Goal: Information Seeking & Learning: Find specific fact

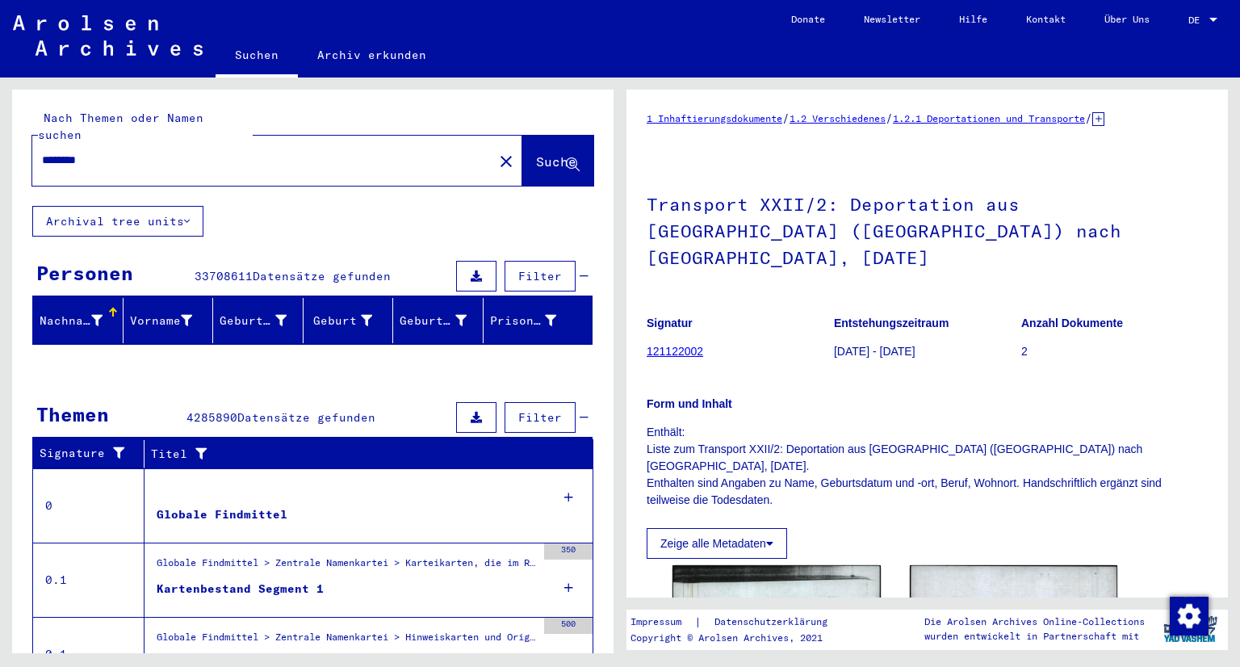
click at [358, 156] on div "********" at bounding box center [257, 160] width 451 height 36
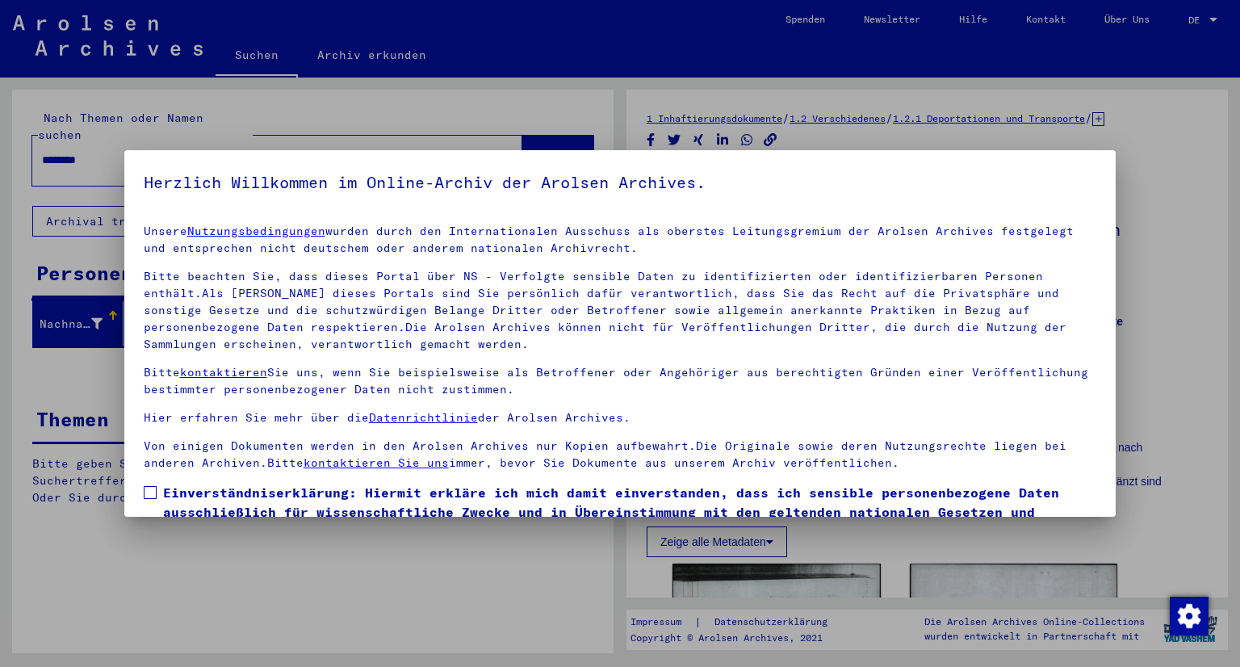
click at [433, 272] on p "Bitte beachten Sie, dass dieses Portal über NS - Verfolgte sensible Daten zu id…" at bounding box center [620, 310] width 953 height 85
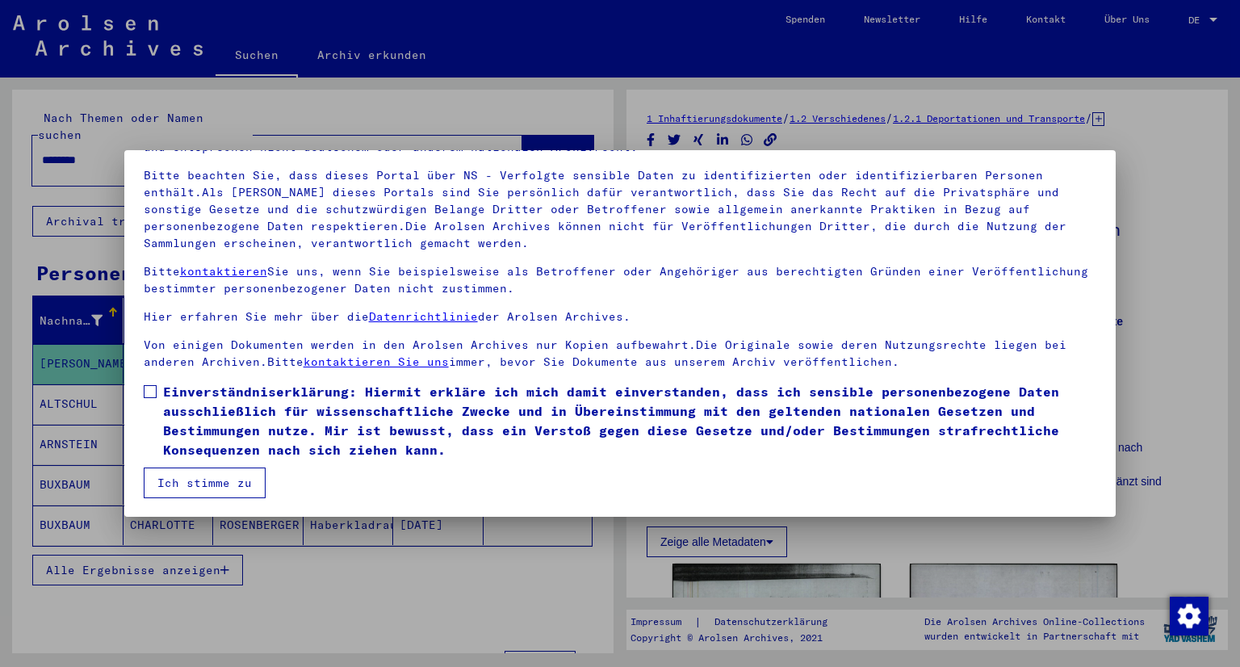
click at [144, 391] on span at bounding box center [150, 391] width 13 height 13
click at [201, 474] on button "Ich stimme zu" at bounding box center [205, 482] width 122 height 31
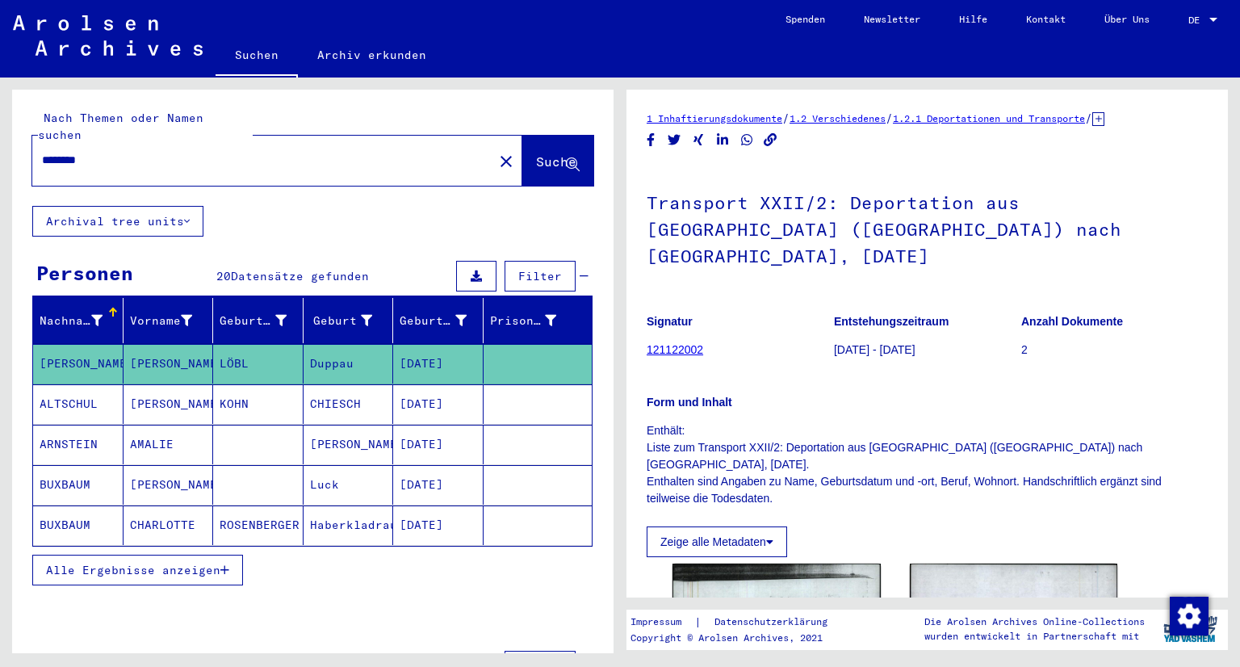
click at [173, 152] on input "********" at bounding box center [262, 160] width 441 height 17
drag, startPoint x: 125, startPoint y: 146, endPoint x: 33, endPoint y: 146, distance: 92.0
click at [33, 146] on div "********" at bounding box center [257, 160] width 451 height 36
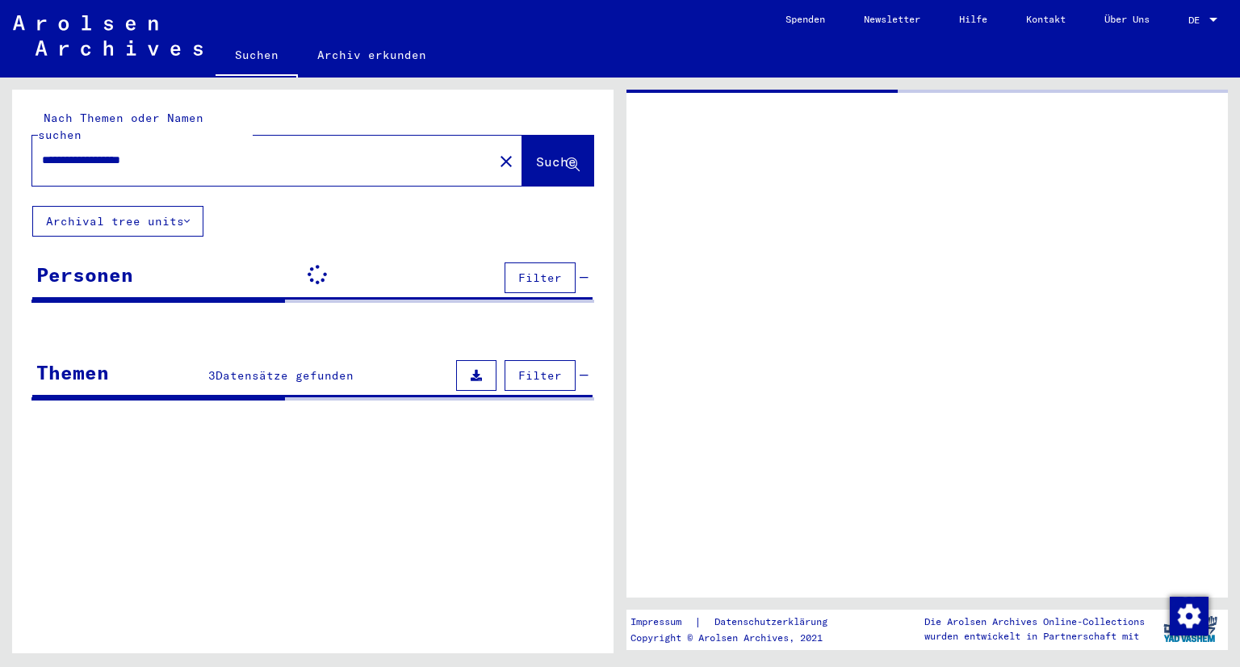
type input "**********"
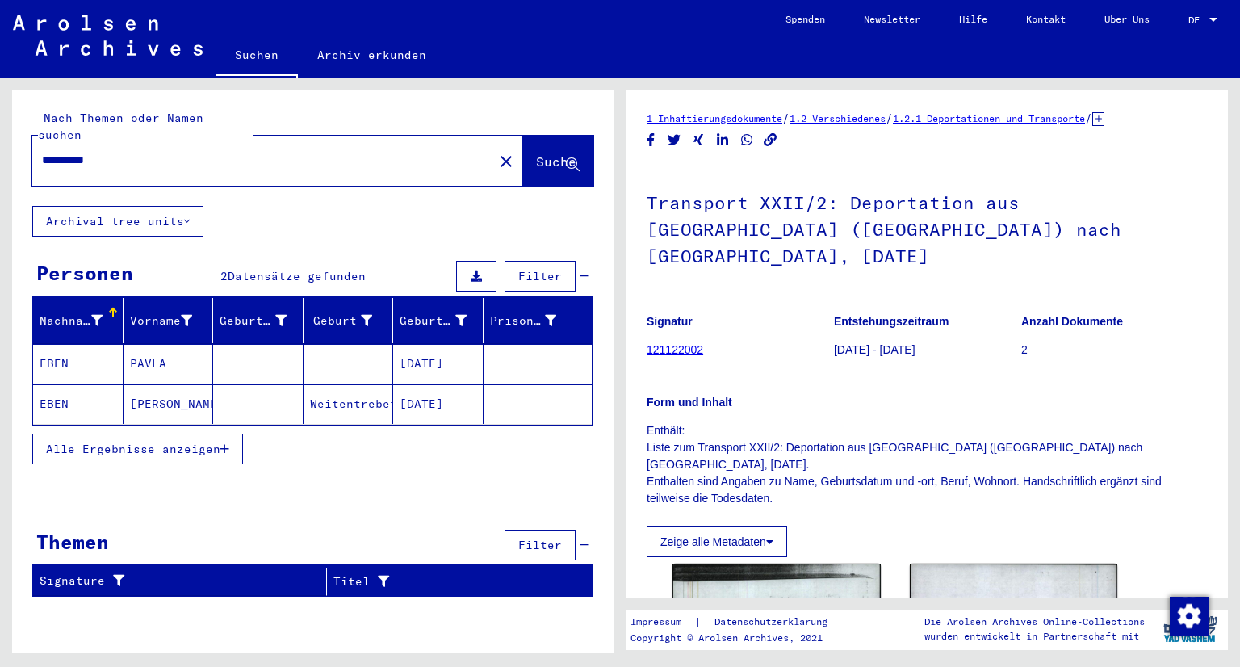
click at [434, 384] on mat-cell "[DATE]" at bounding box center [438, 404] width 90 height 40
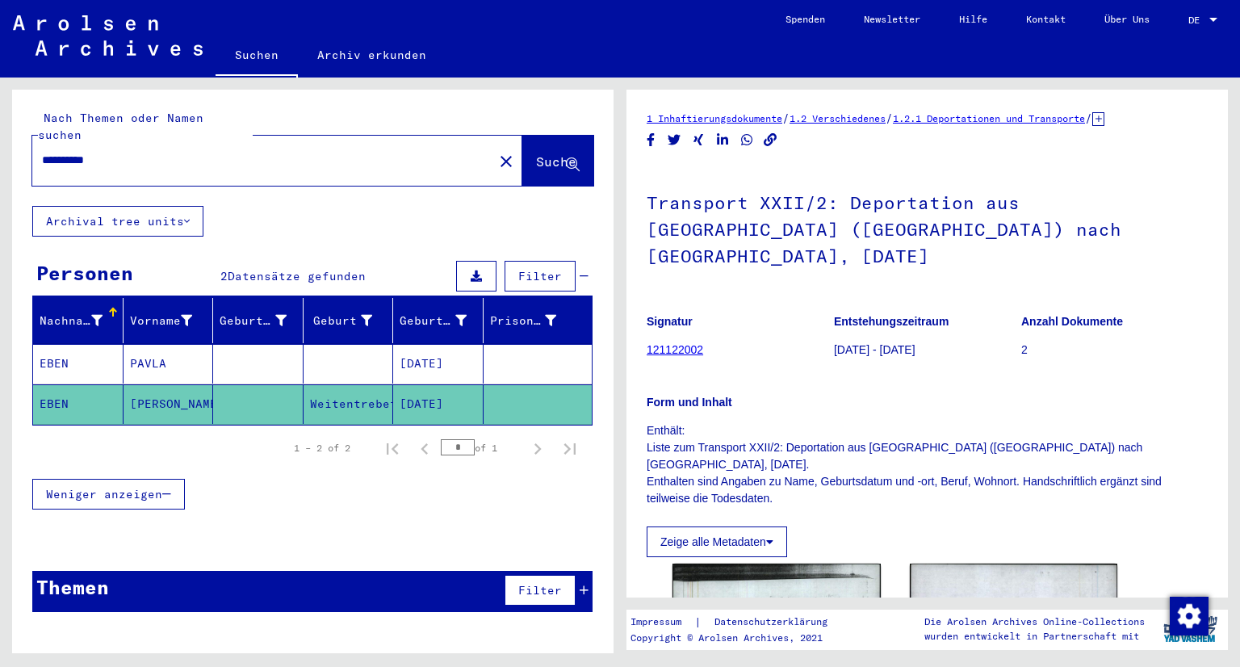
click at [759, 341] on figure "Signatur 121122002" at bounding box center [739, 338] width 186 height 73
click at [413, 384] on mat-cell "[DATE]" at bounding box center [438, 404] width 90 height 40
click at [209, 159] on div "**********" at bounding box center [257, 160] width 451 height 36
drag, startPoint x: 158, startPoint y: 157, endPoint x: 31, endPoint y: 147, distance: 127.9
click at [31, 147] on div "**********" at bounding box center [312, 148] width 601 height 116
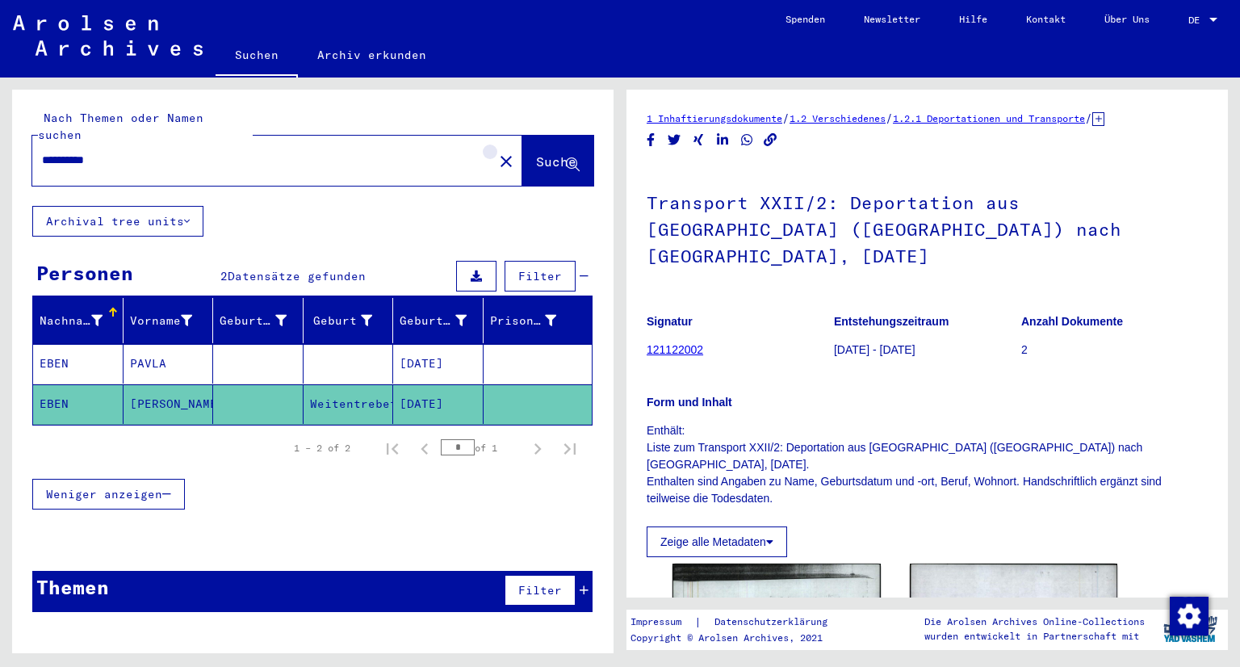
click at [496, 152] on mat-icon "close" at bounding box center [505, 161] width 19 height 19
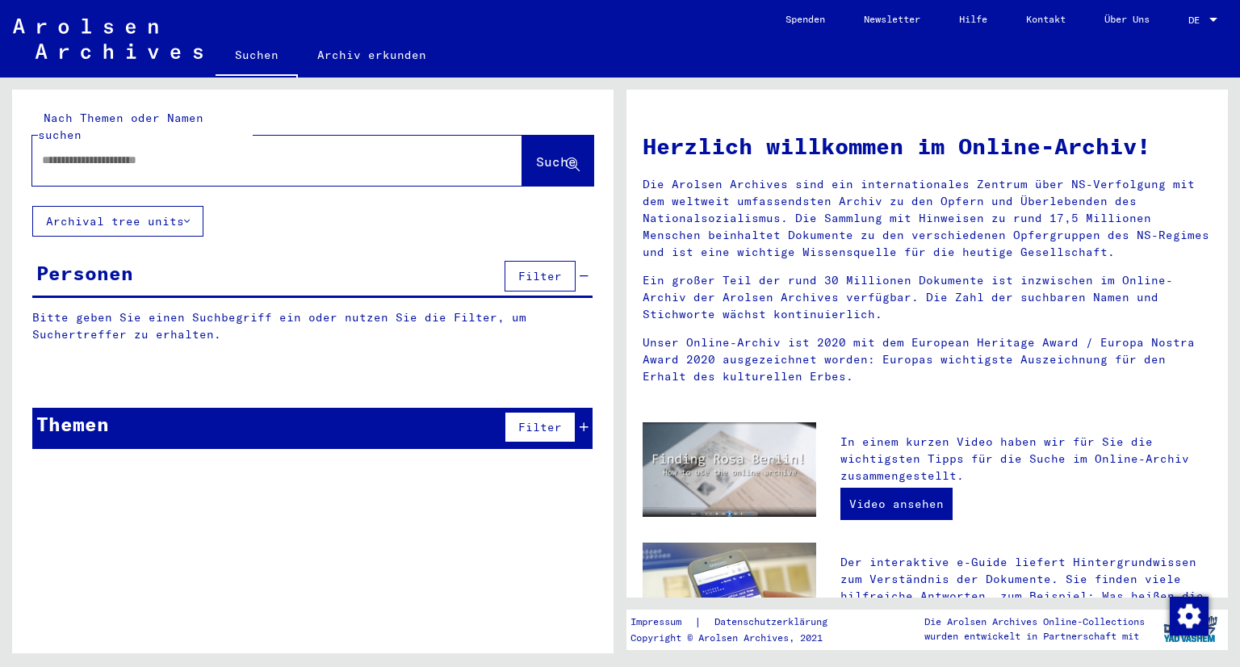
click at [381, 152] on input "text" at bounding box center [258, 160] width 432 height 17
type input "**********"
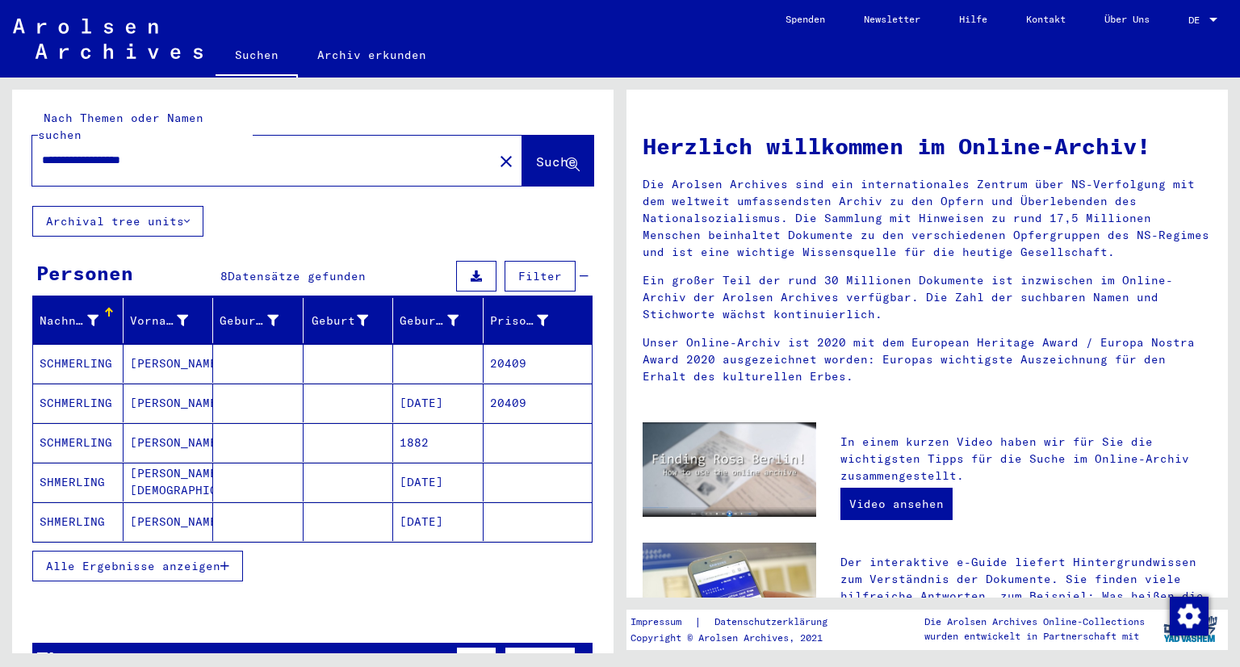
click at [165, 345] on mat-cell "[PERSON_NAME]" at bounding box center [168, 363] width 90 height 39
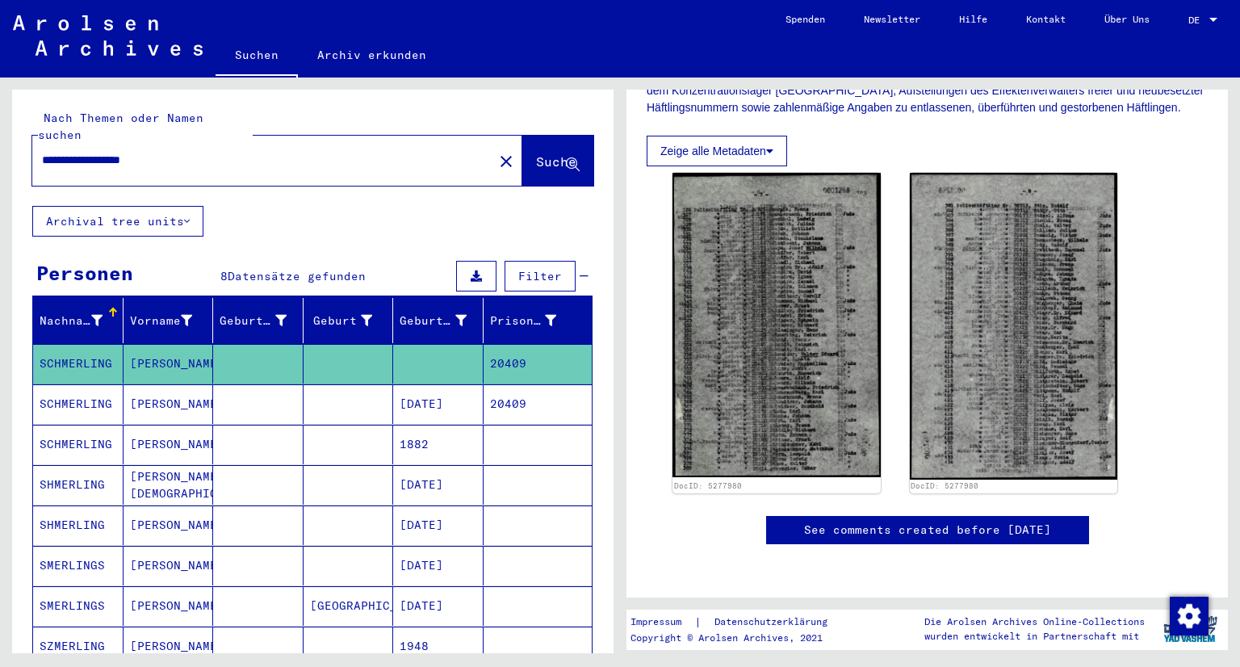
scroll to position [425, 0]
click at [88, 425] on mat-cell "SCHMERLING" at bounding box center [78, 445] width 90 height 40
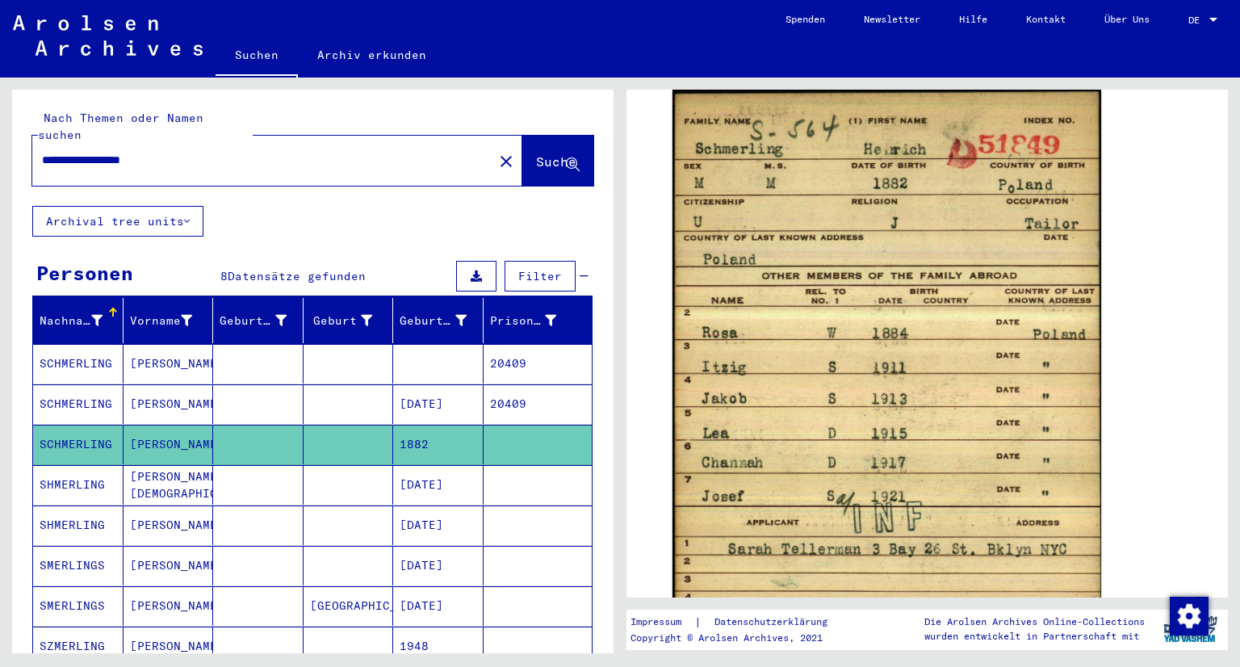
scroll to position [938, 0]
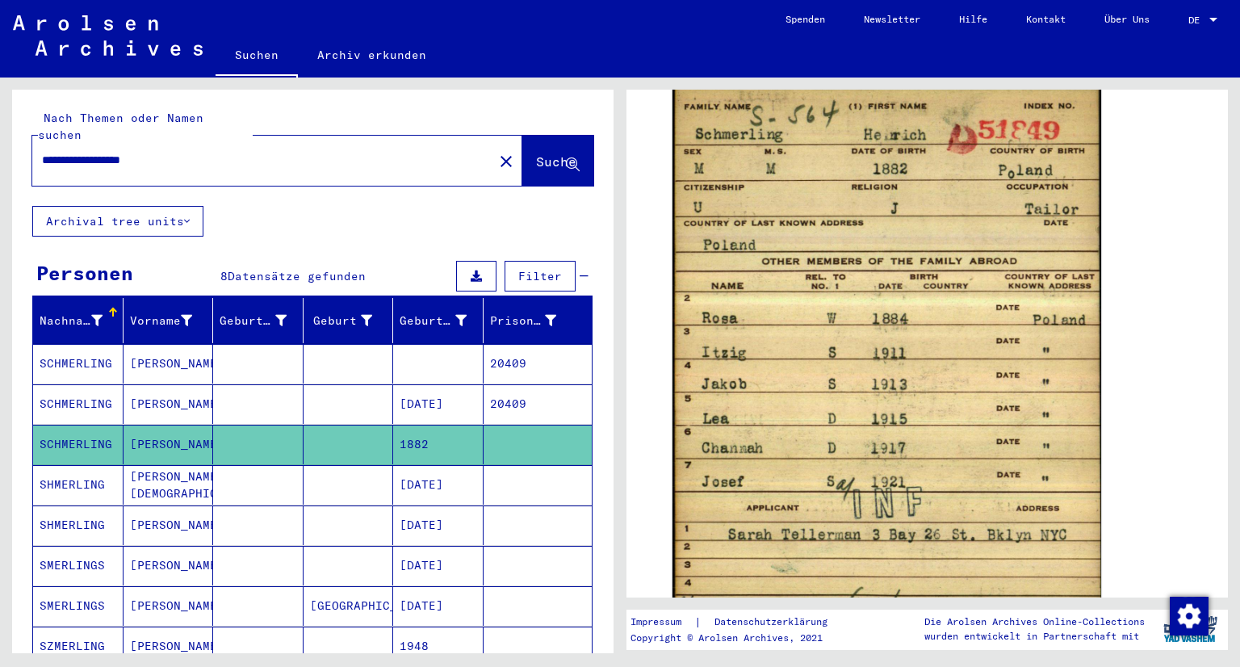
click at [395, 388] on mat-cell "[DATE]" at bounding box center [438, 404] width 90 height 40
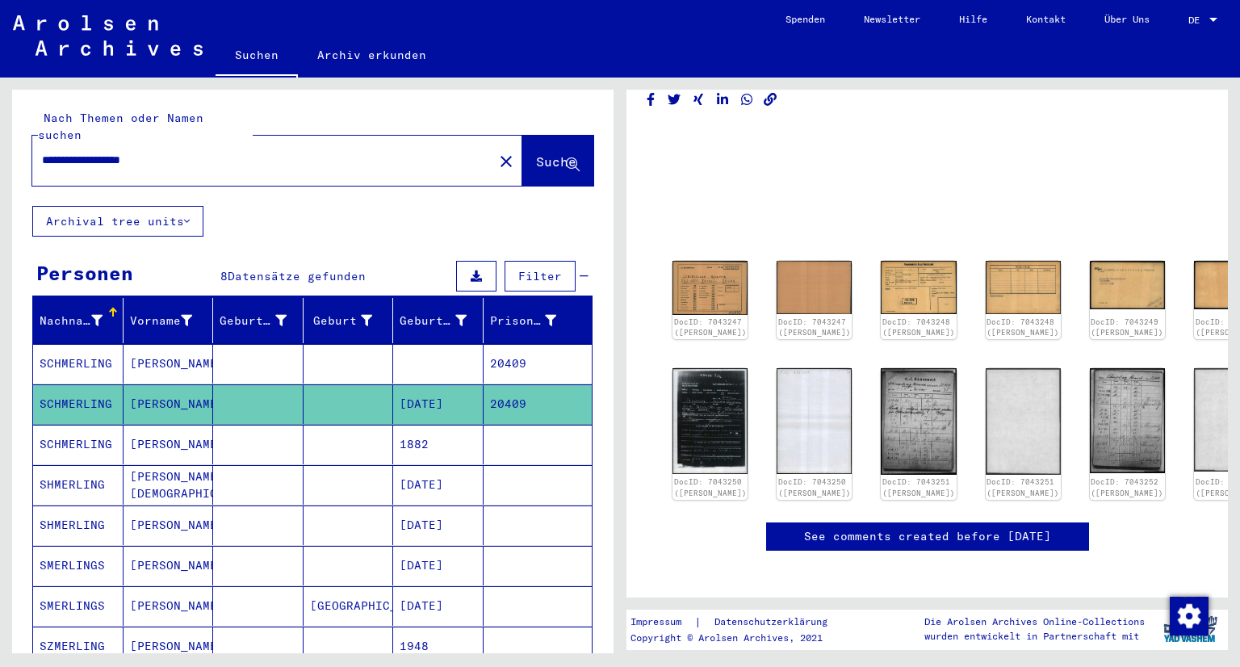
scroll to position [20, 0]
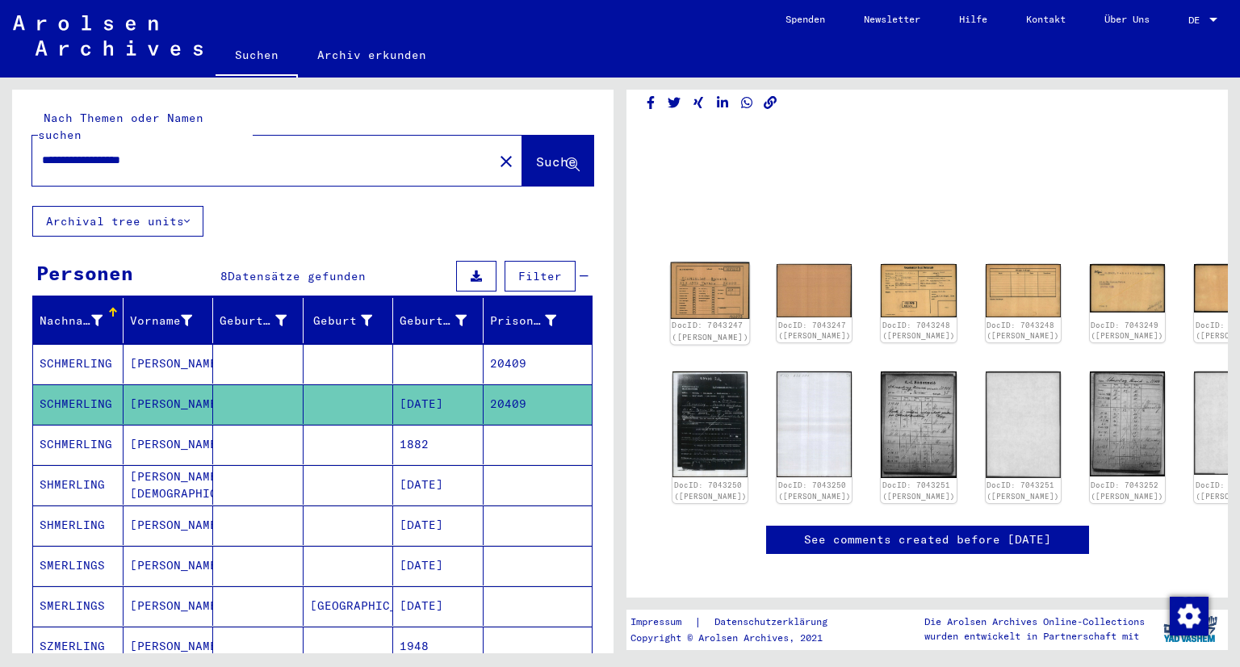
click at [694, 295] on img at bounding box center [710, 290] width 79 height 56
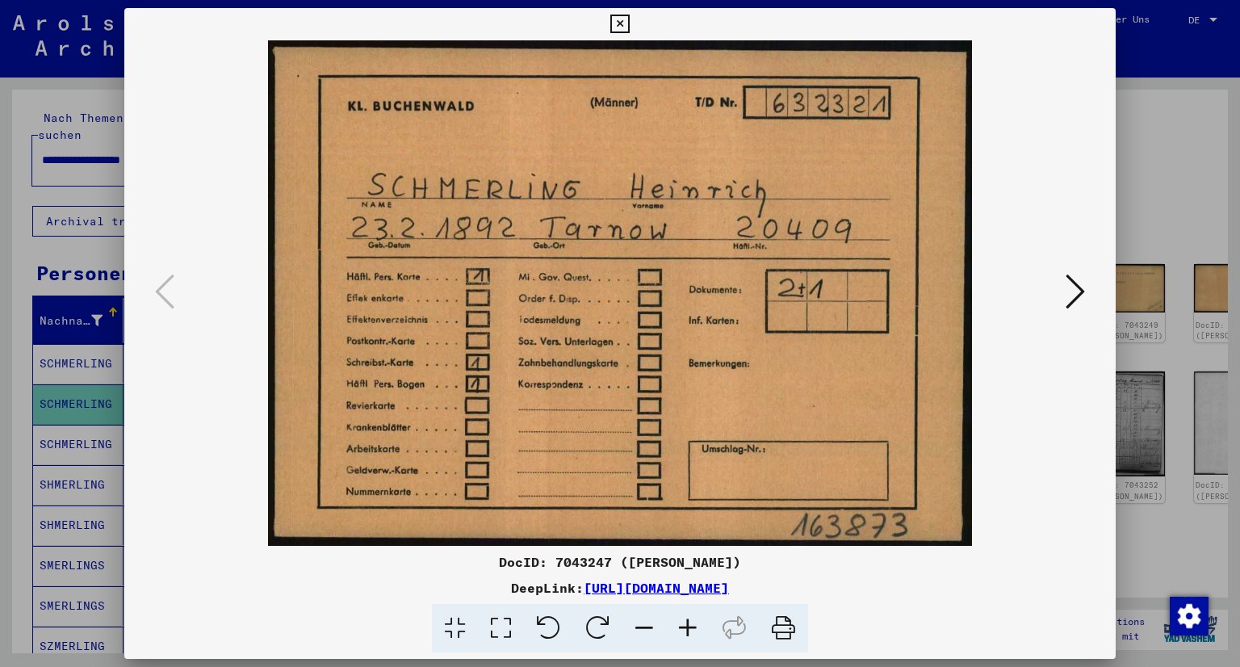
click at [1068, 287] on icon at bounding box center [1074, 291] width 19 height 39
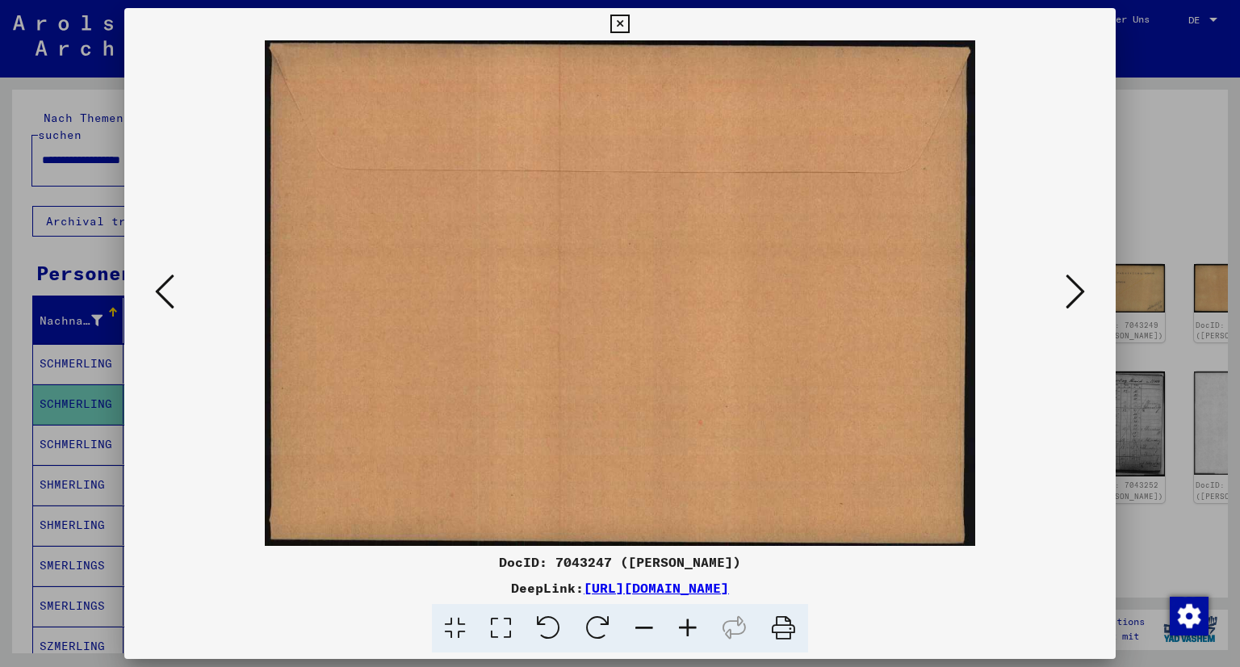
click at [1068, 287] on icon at bounding box center [1074, 291] width 19 height 39
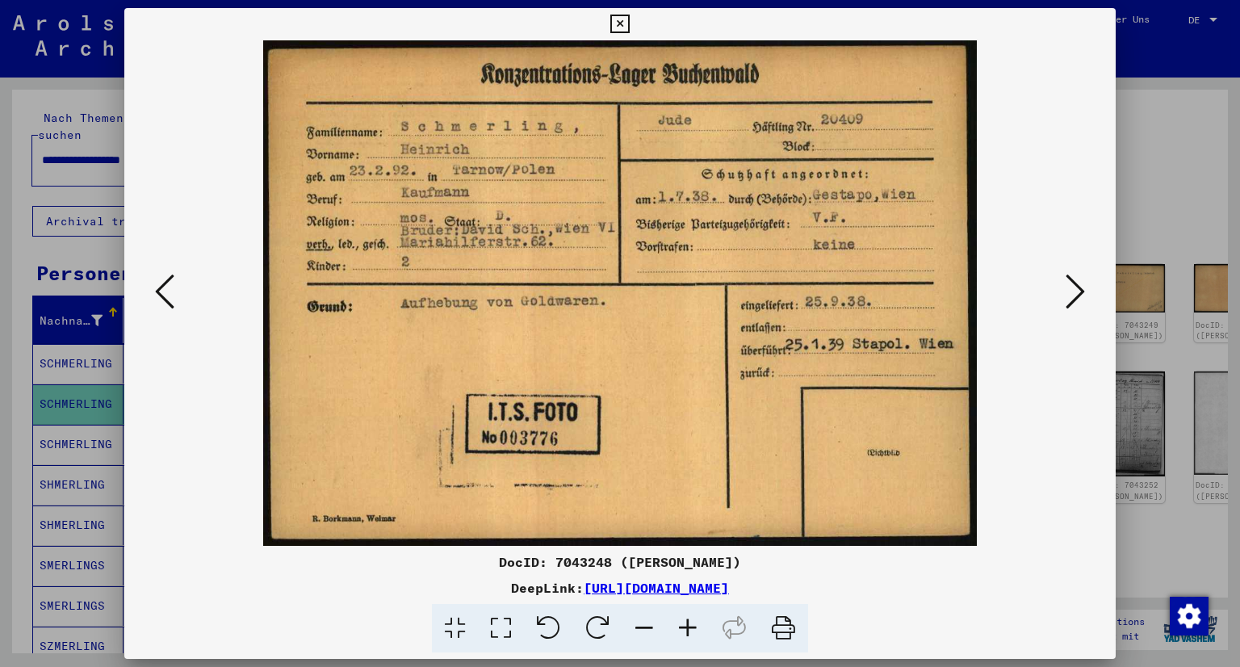
click at [621, 23] on icon at bounding box center [619, 24] width 19 height 19
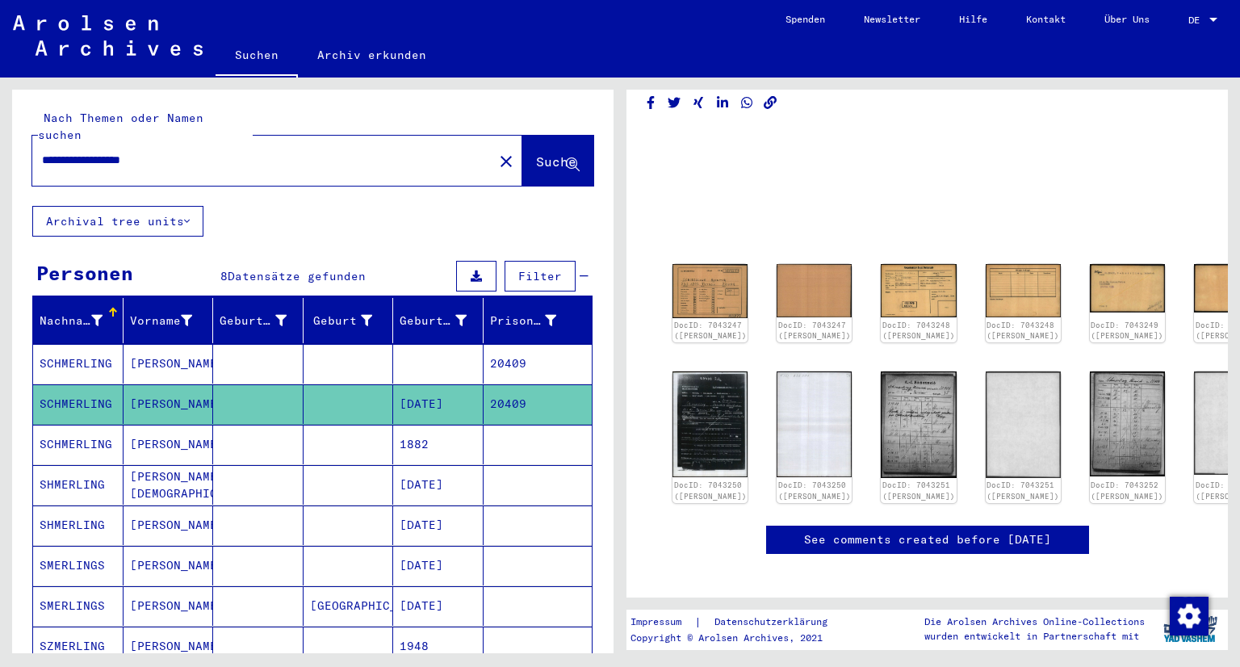
click at [168, 384] on mat-cell "[PERSON_NAME]" at bounding box center [168, 404] width 90 height 40
click at [67, 344] on mat-cell "SCHMERLING" at bounding box center [78, 364] width 90 height 40
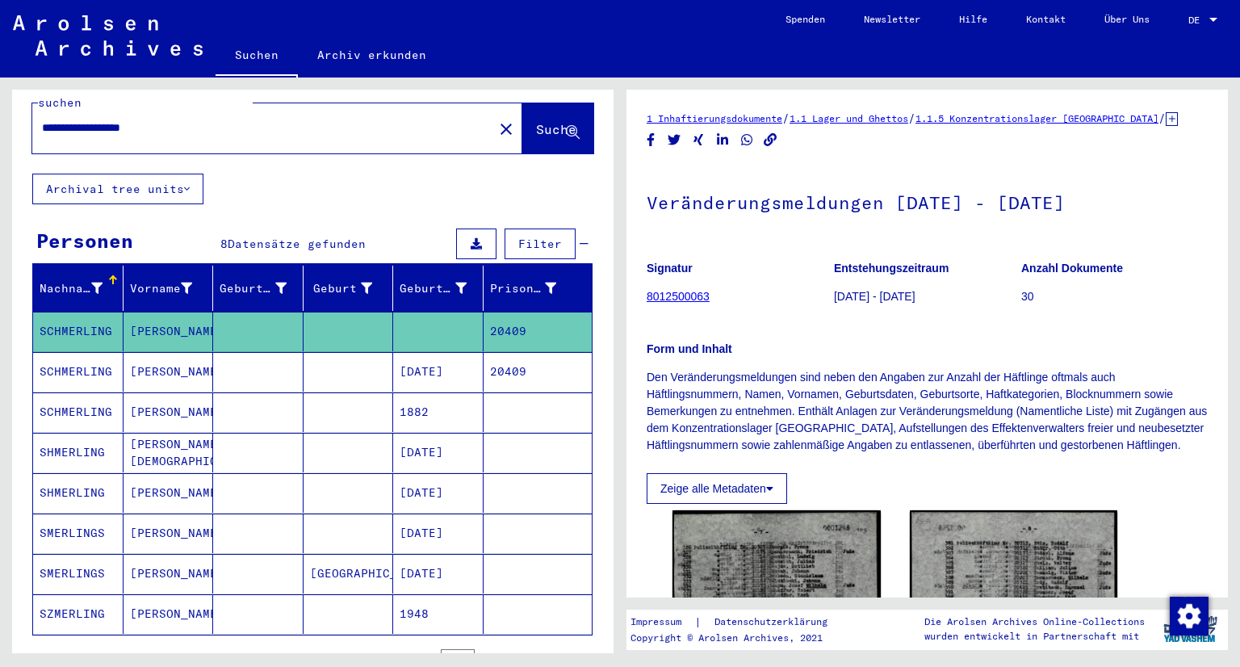
scroll to position [65, 0]
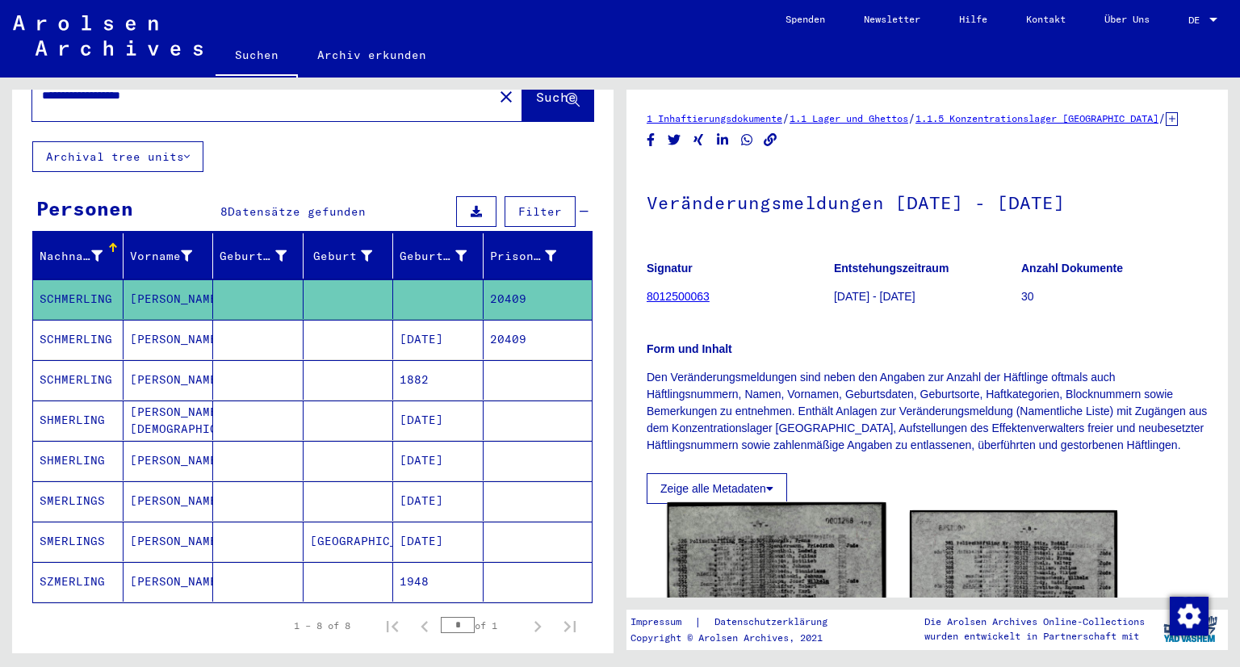
click at [758, 558] on img at bounding box center [776, 662] width 218 height 320
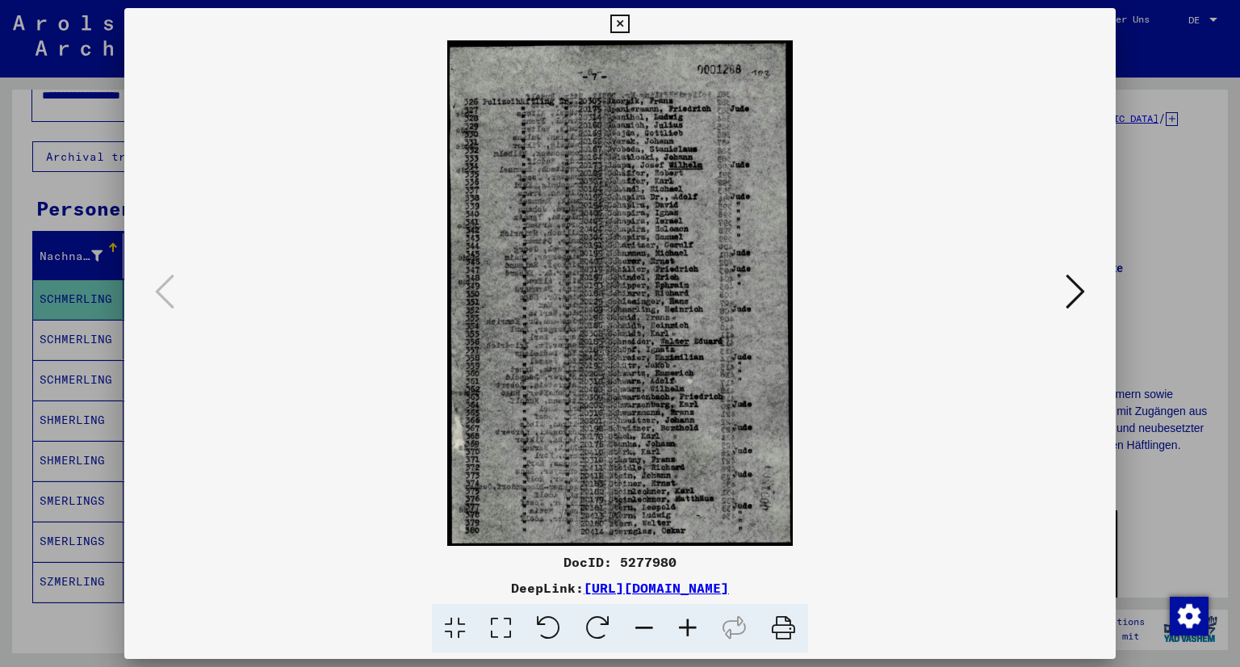
click at [619, 27] on icon at bounding box center [619, 24] width 19 height 19
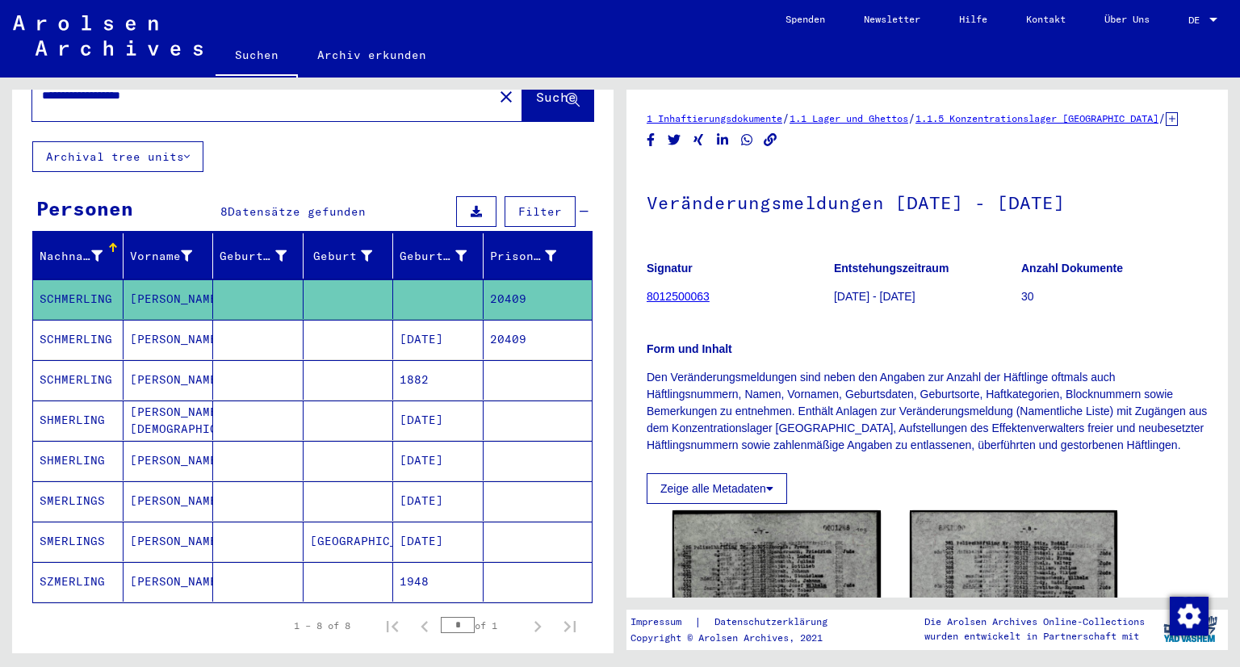
click at [417, 360] on mat-cell "1882" at bounding box center [438, 380] width 90 height 40
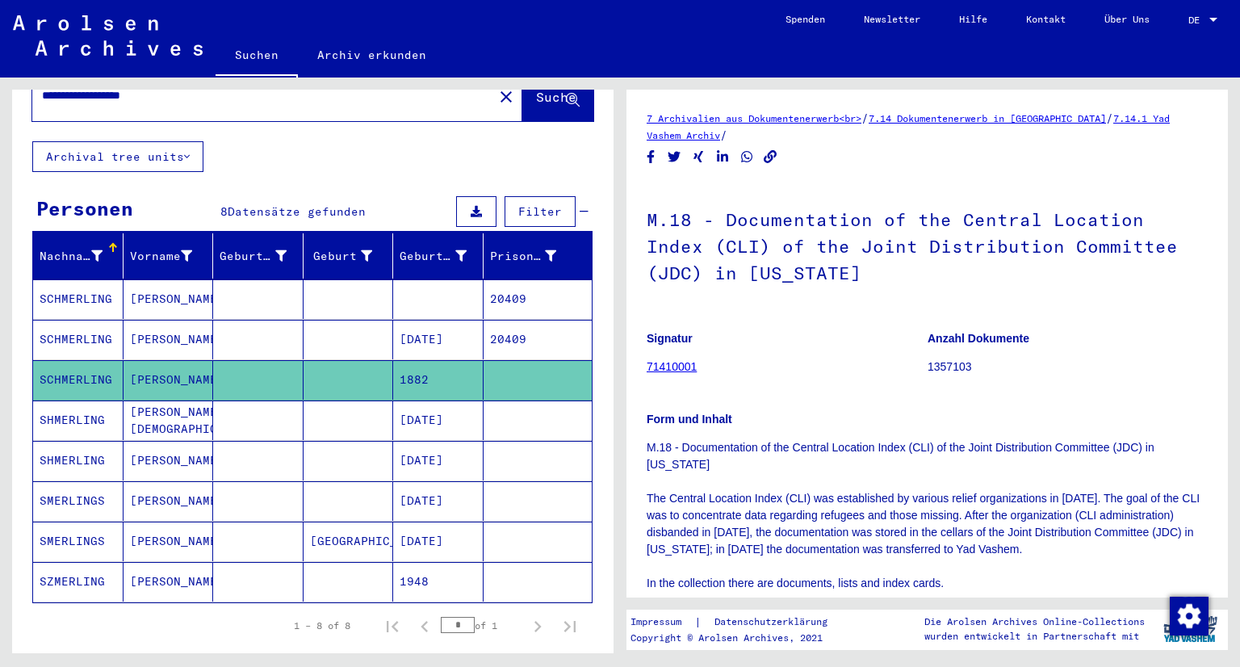
click at [420, 400] on mat-cell "[DATE]" at bounding box center [438, 420] width 90 height 40
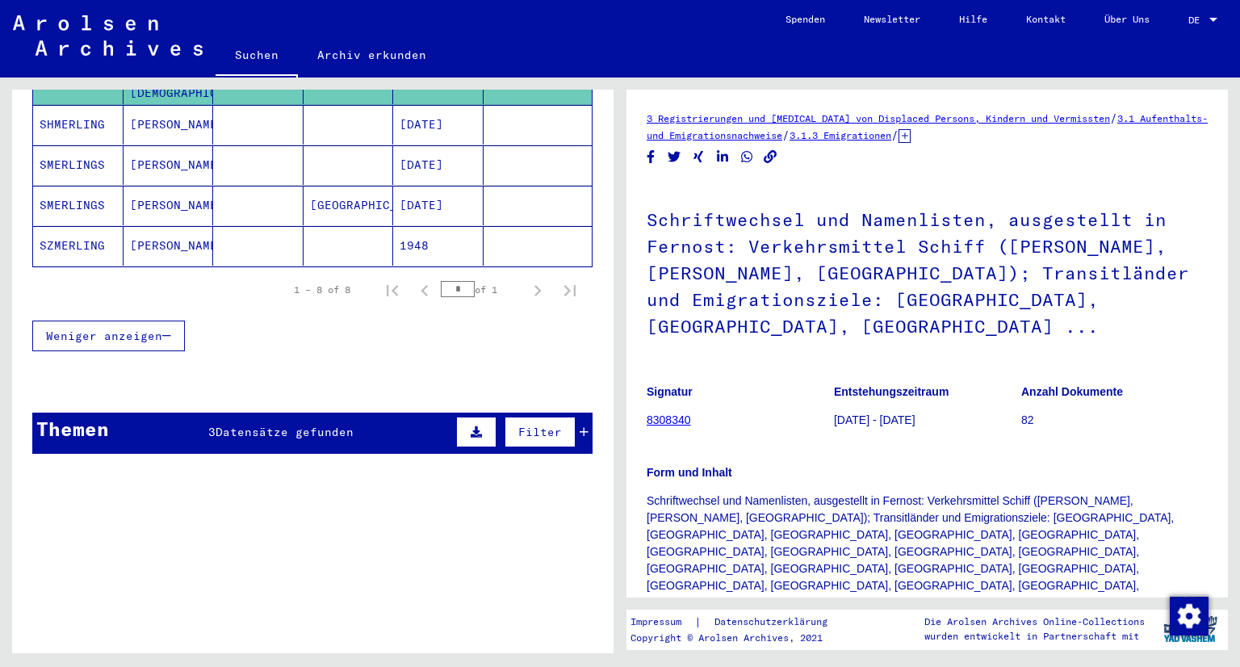
scroll to position [413, 0]
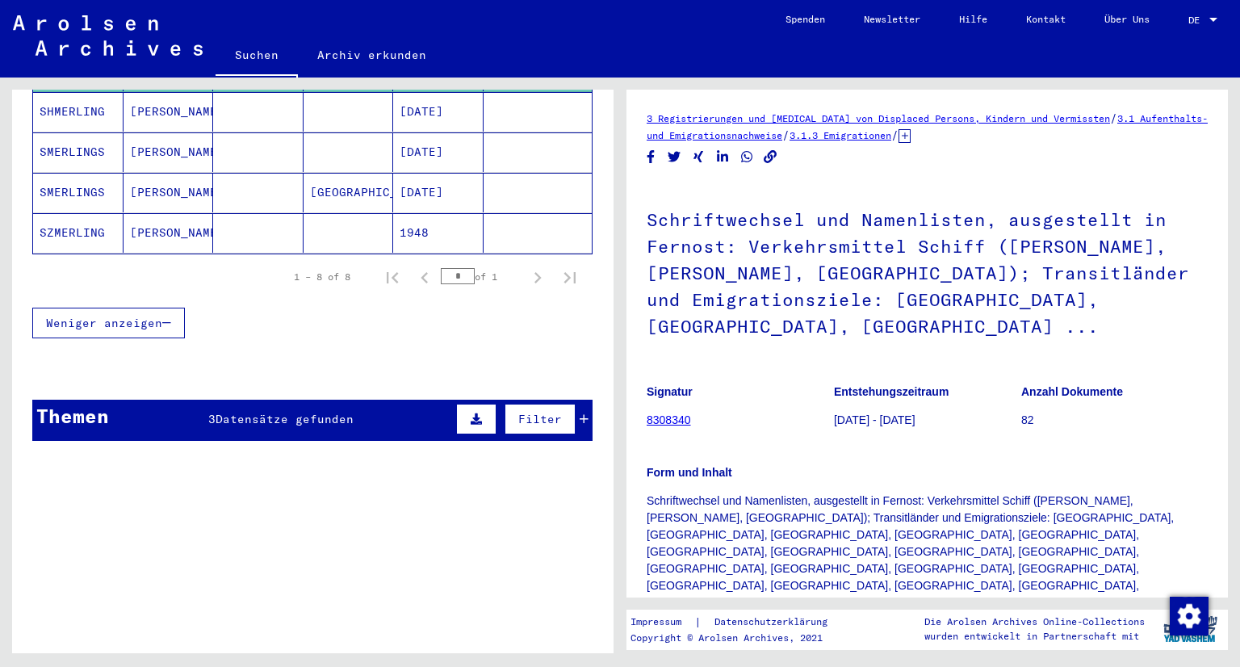
click at [296, 412] on span "Datensätze gefunden" at bounding box center [284, 419] width 138 height 15
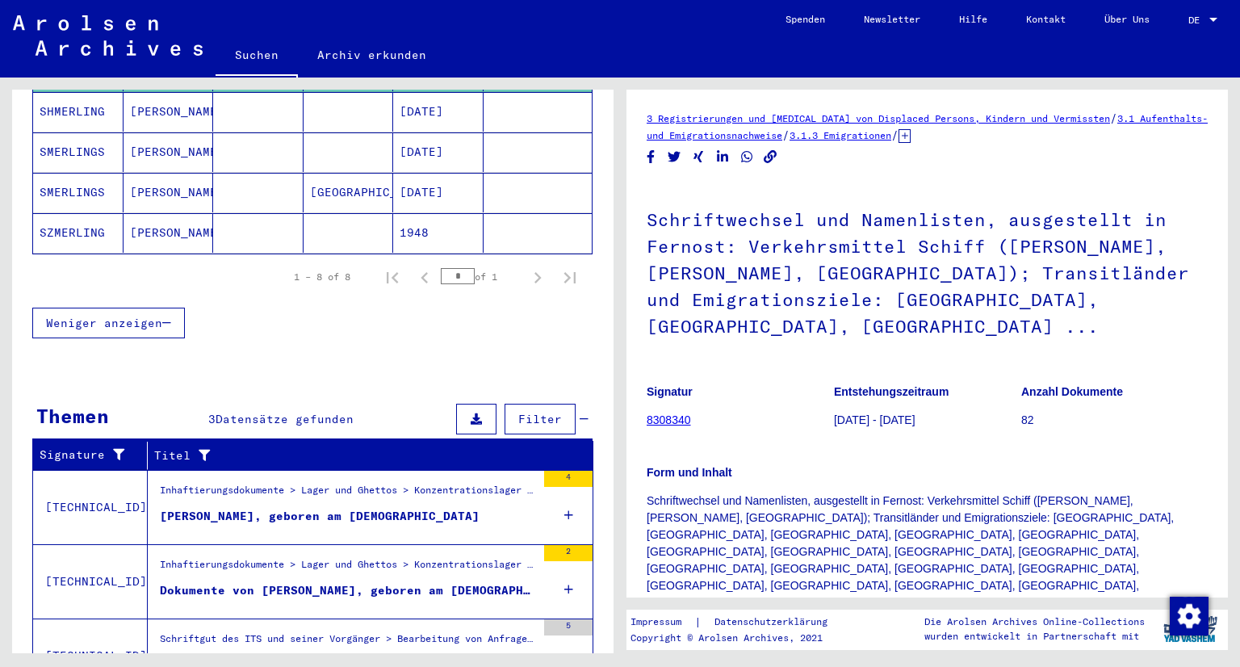
scroll to position [478, 0]
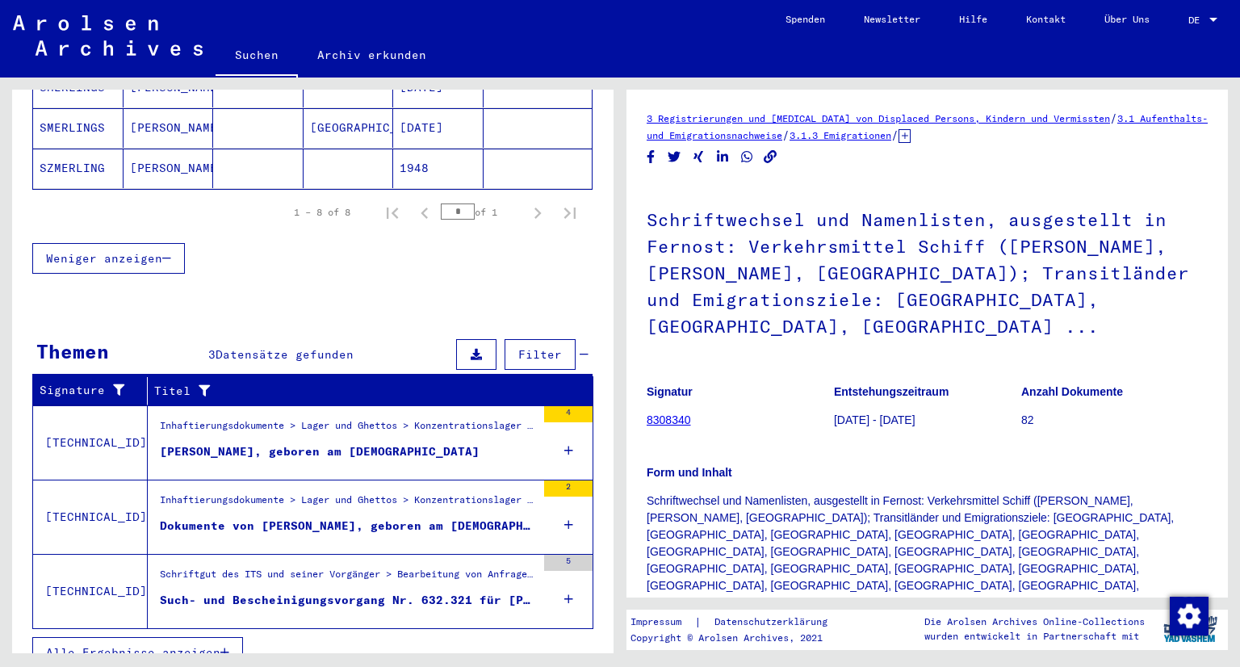
click at [433, 443] on div "[PERSON_NAME], geboren am [DEMOGRAPHIC_DATA]" at bounding box center [320, 451] width 320 height 17
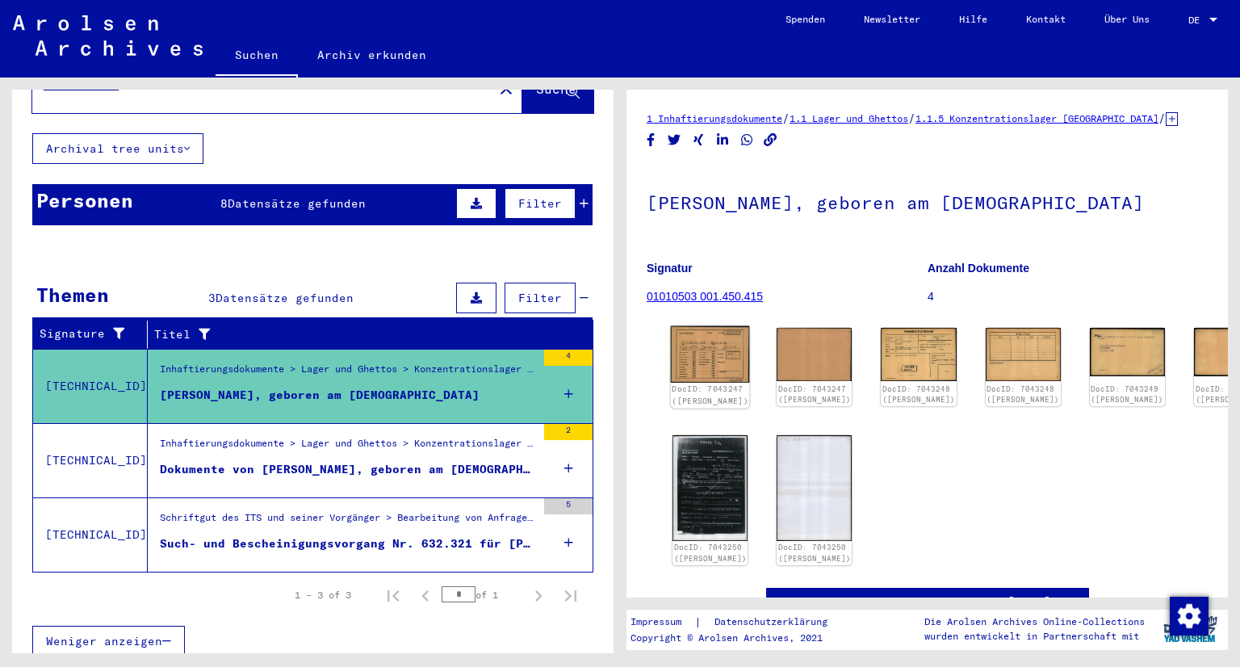
click at [714, 383] on img at bounding box center [710, 354] width 79 height 56
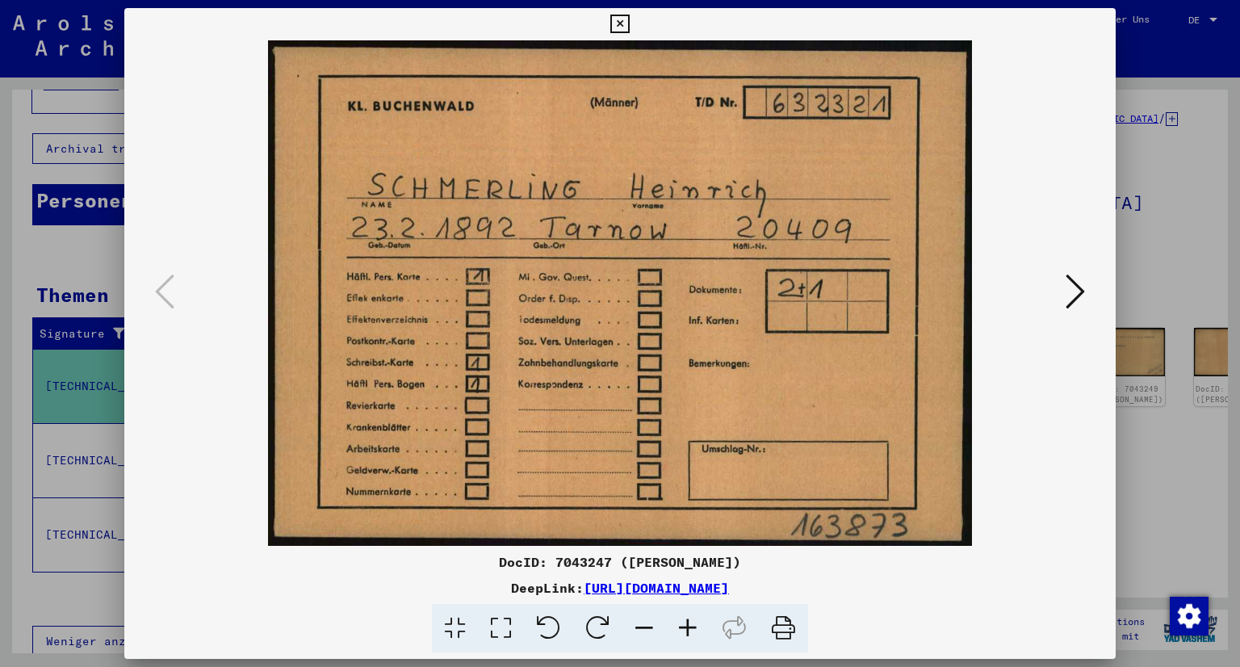
click at [1072, 289] on icon at bounding box center [1074, 291] width 19 height 39
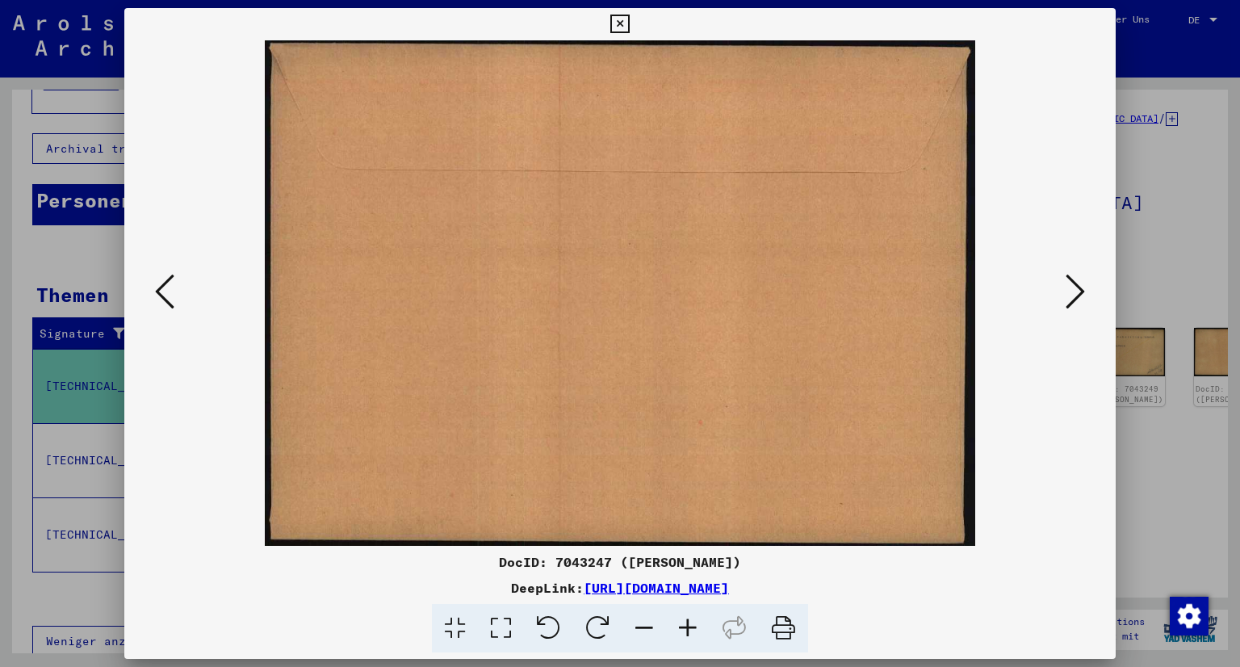
click at [1072, 289] on icon at bounding box center [1074, 291] width 19 height 39
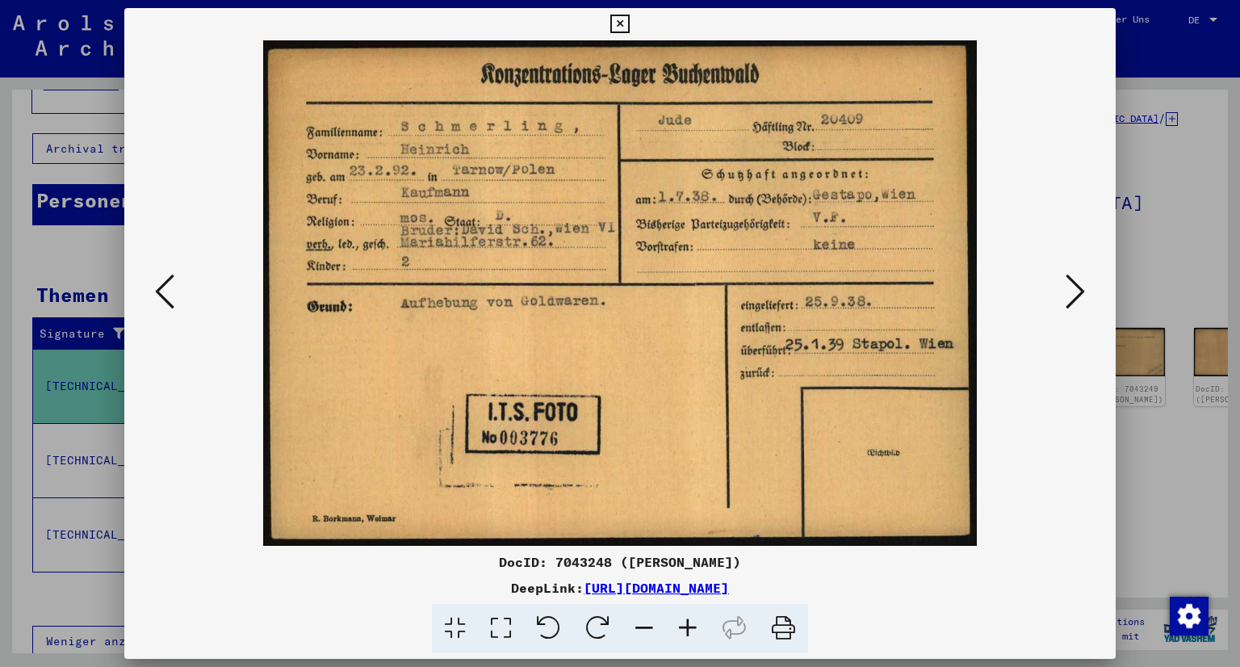
click at [1072, 289] on icon at bounding box center [1074, 291] width 19 height 39
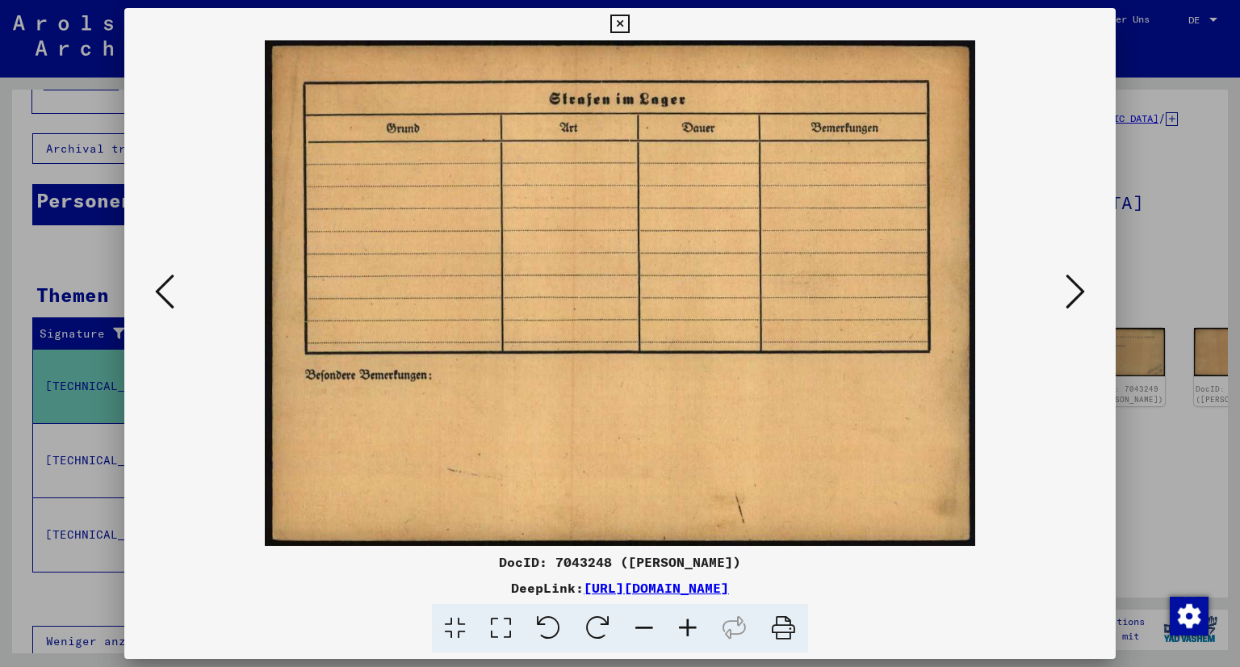
click at [1072, 289] on icon at bounding box center [1074, 291] width 19 height 39
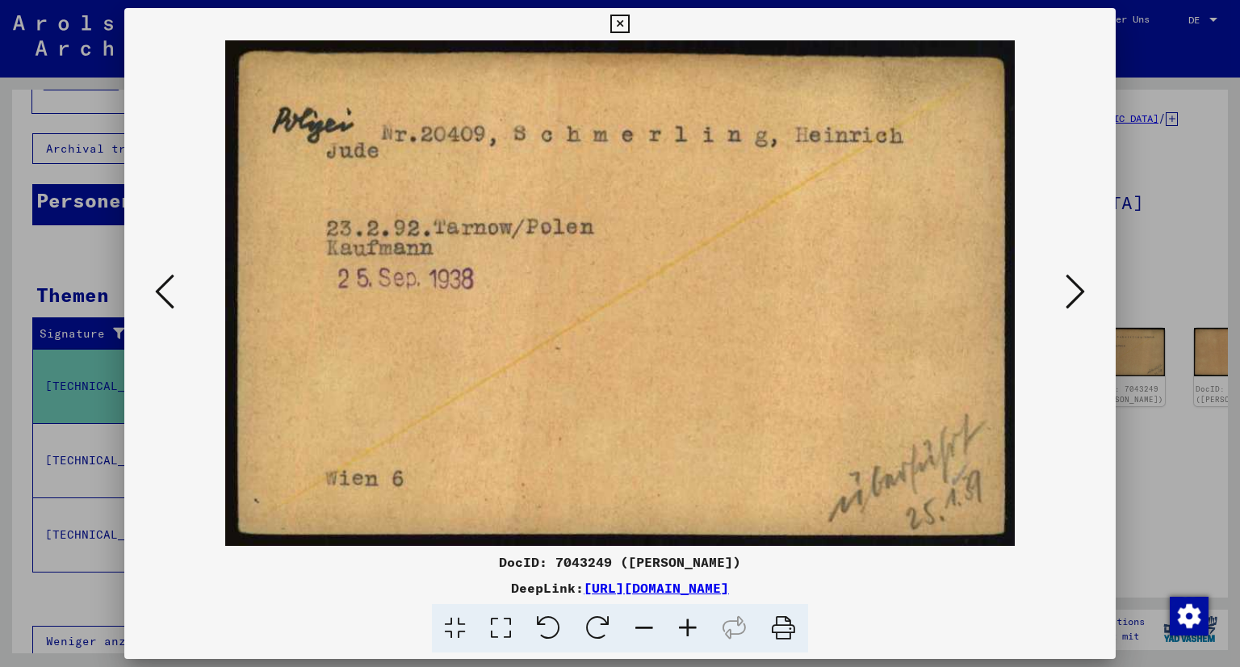
click at [1072, 289] on icon at bounding box center [1074, 291] width 19 height 39
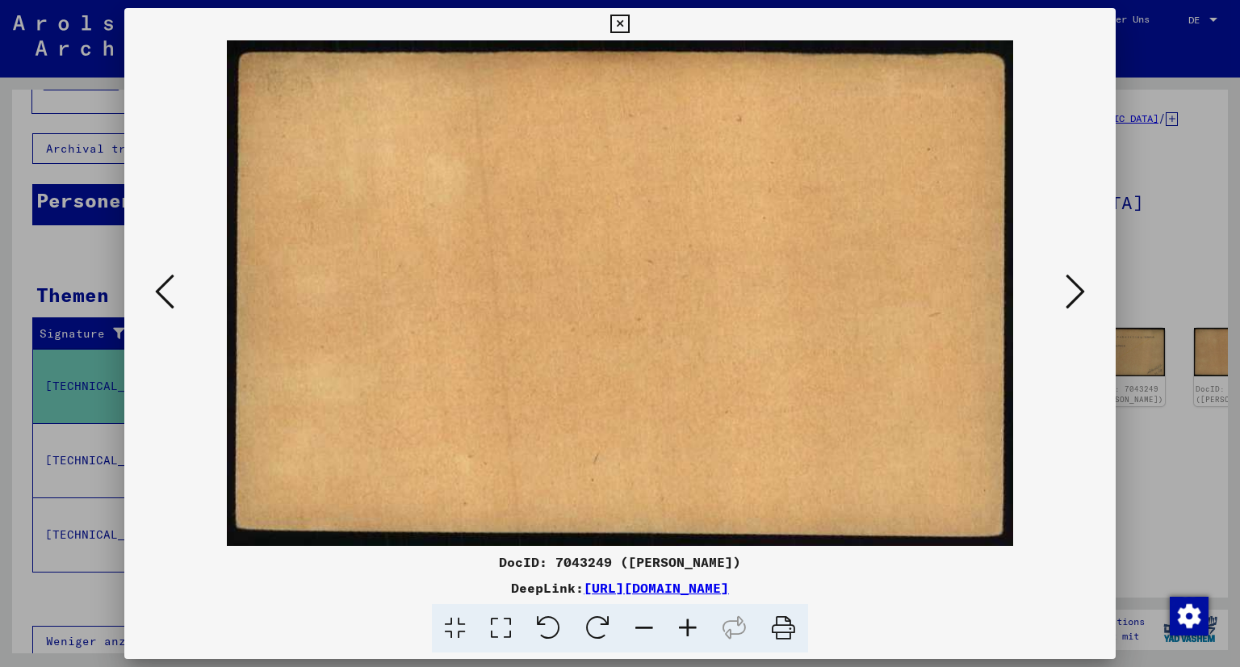
click at [1072, 289] on icon at bounding box center [1074, 291] width 19 height 39
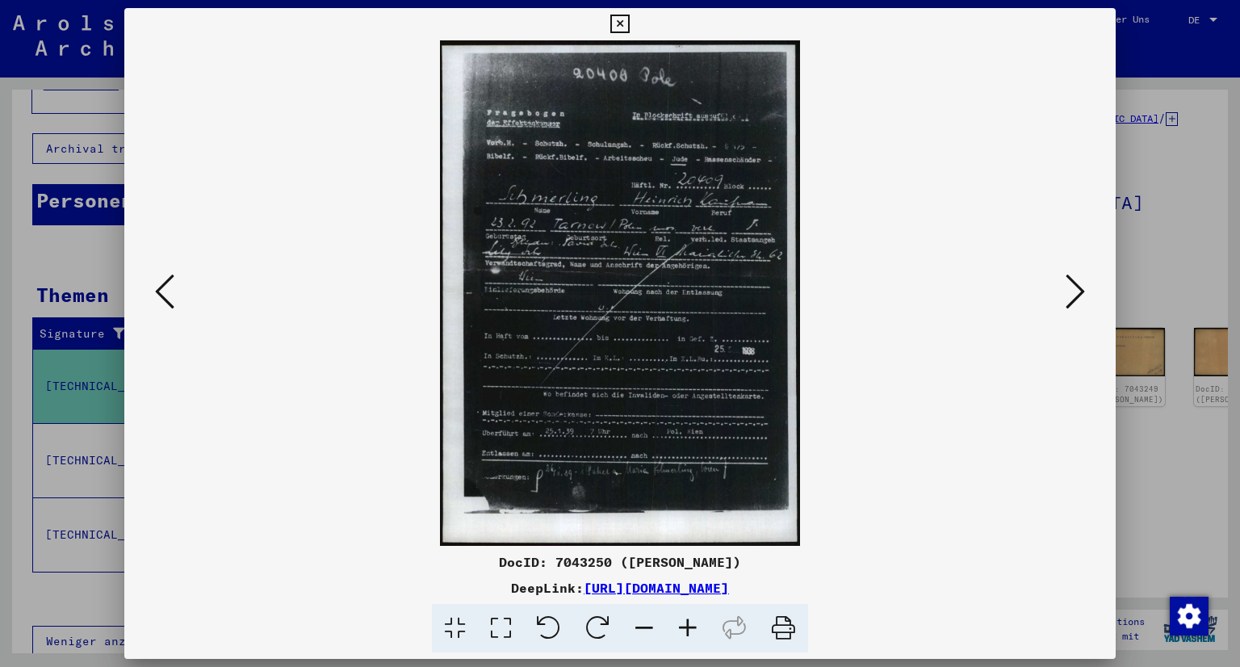
click at [1072, 289] on icon at bounding box center [1074, 291] width 19 height 39
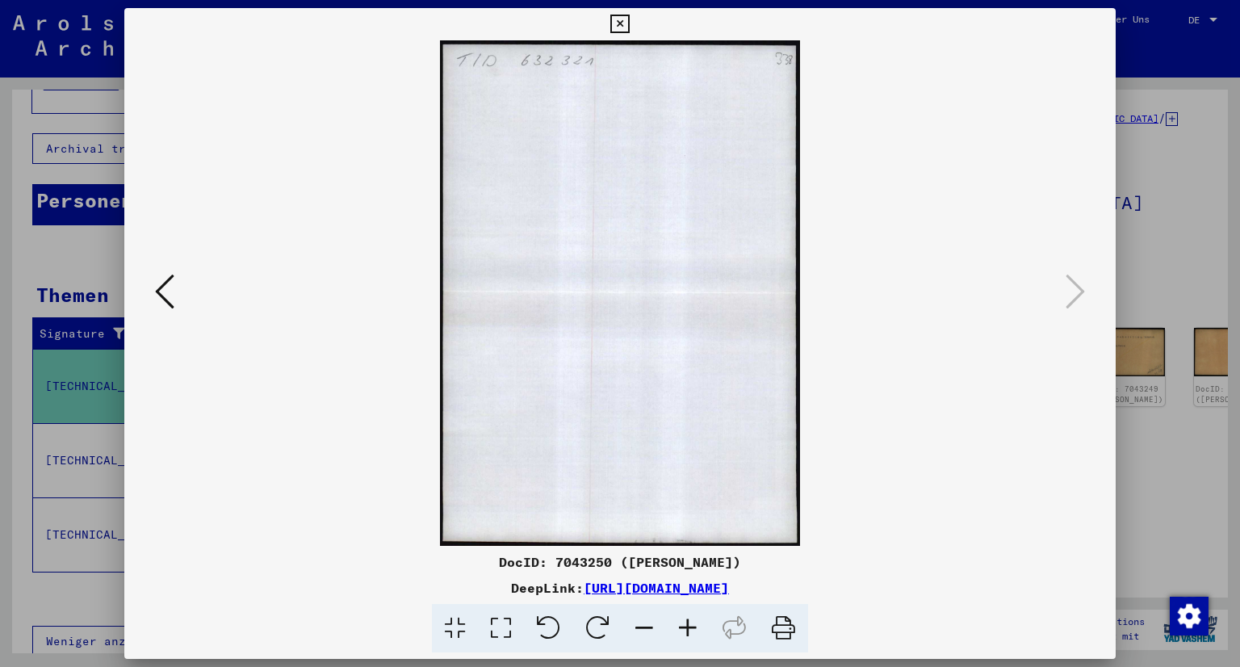
click at [630, 10] on button at bounding box center [619, 24] width 28 height 32
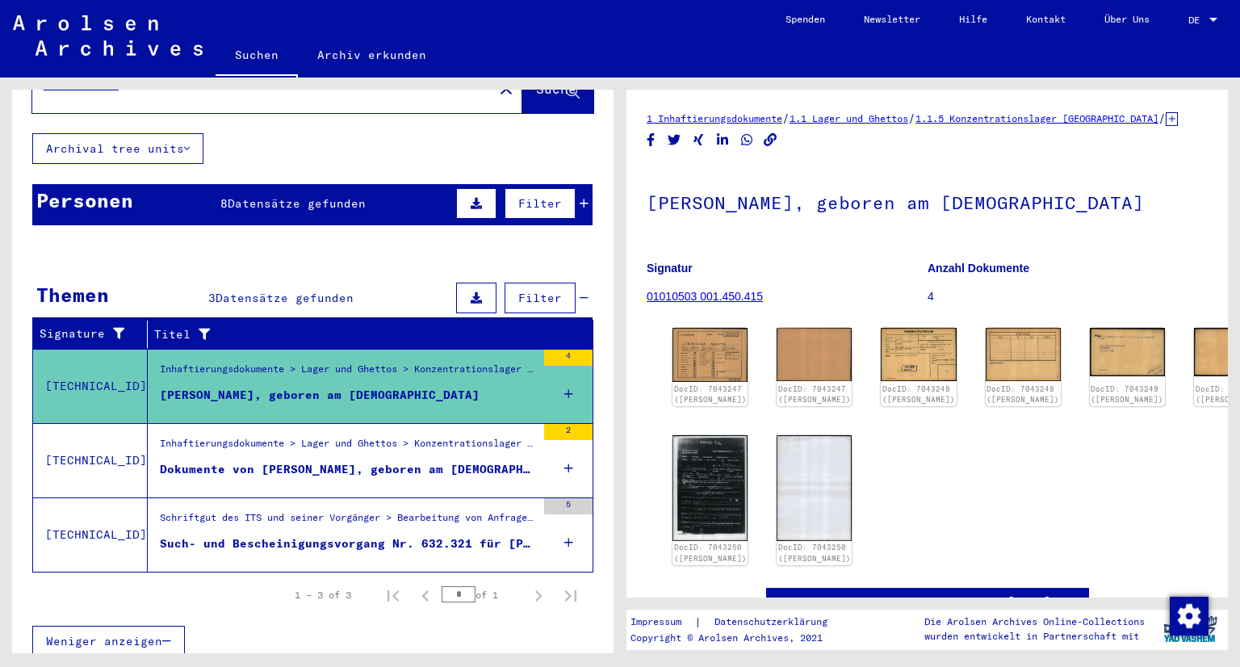
click at [369, 461] on div "Dokumente von [PERSON_NAME], geboren am [DEMOGRAPHIC_DATA]" at bounding box center [348, 469] width 376 height 17
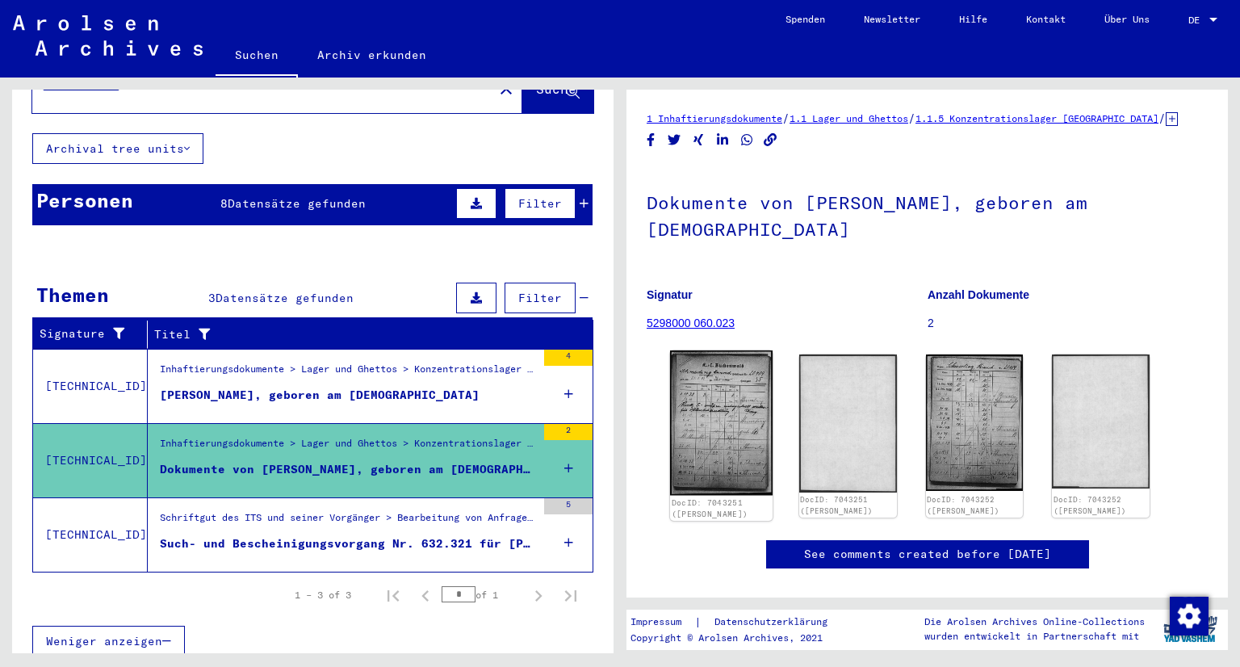
click at [725, 428] on img at bounding box center [721, 422] width 102 height 145
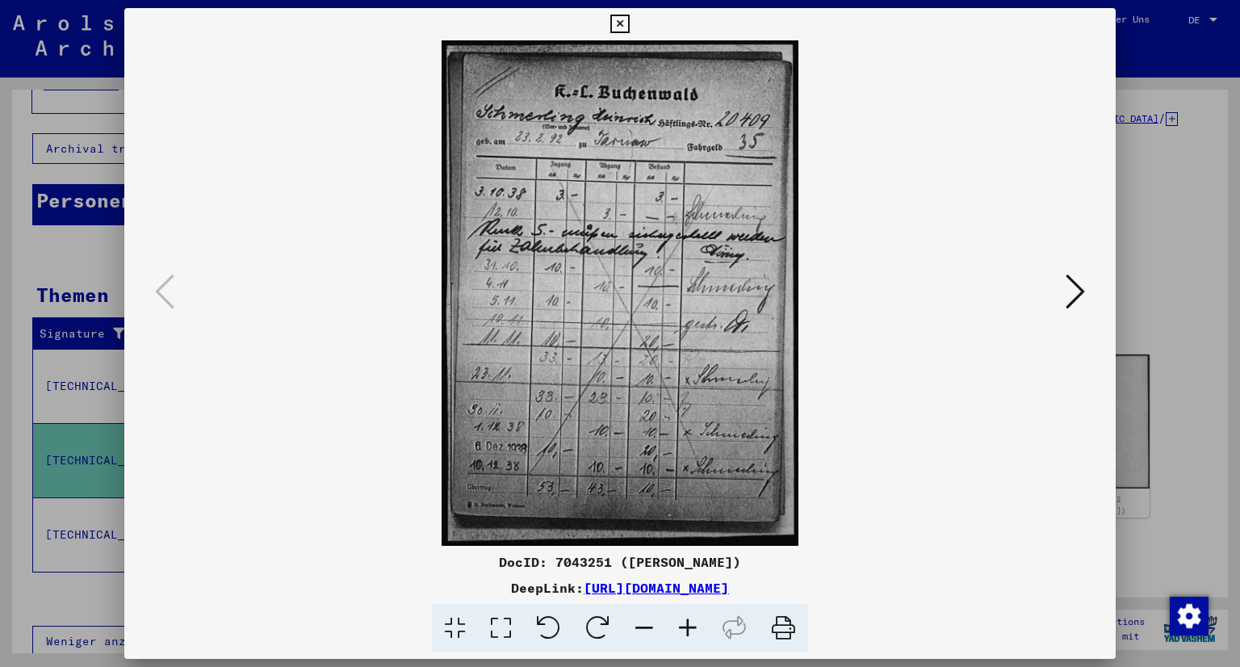
click at [1081, 298] on icon at bounding box center [1074, 291] width 19 height 39
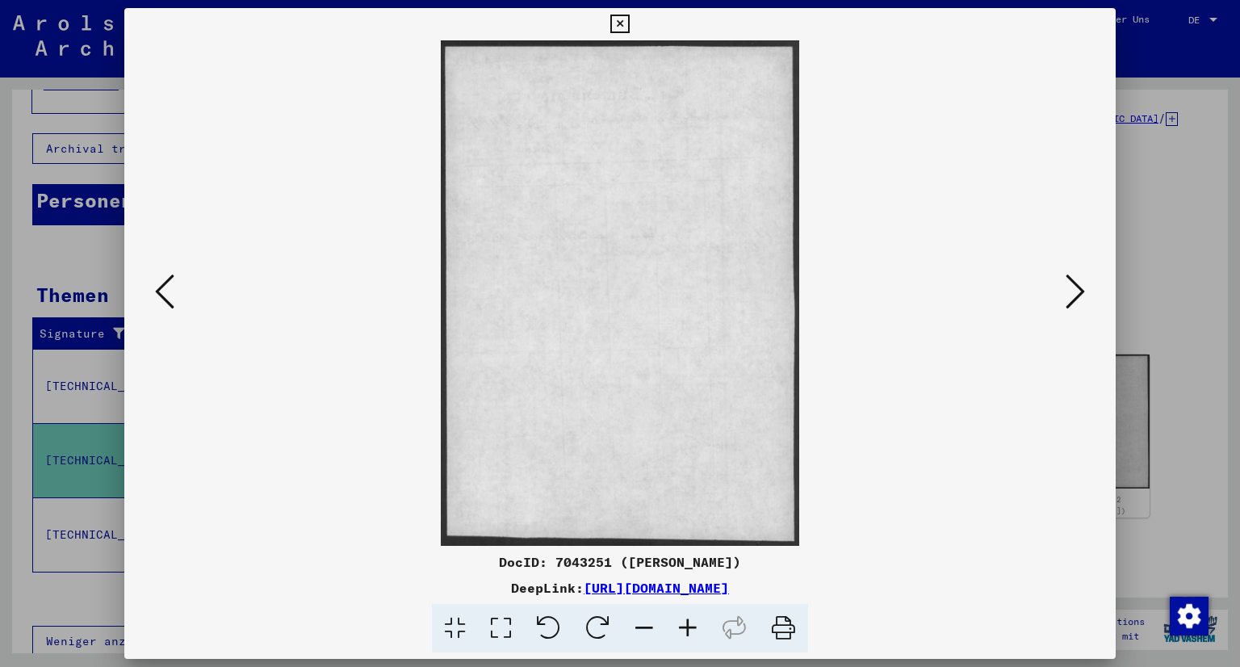
click at [1081, 298] on icon at bounding box center [1074, 291] width 19 height 39
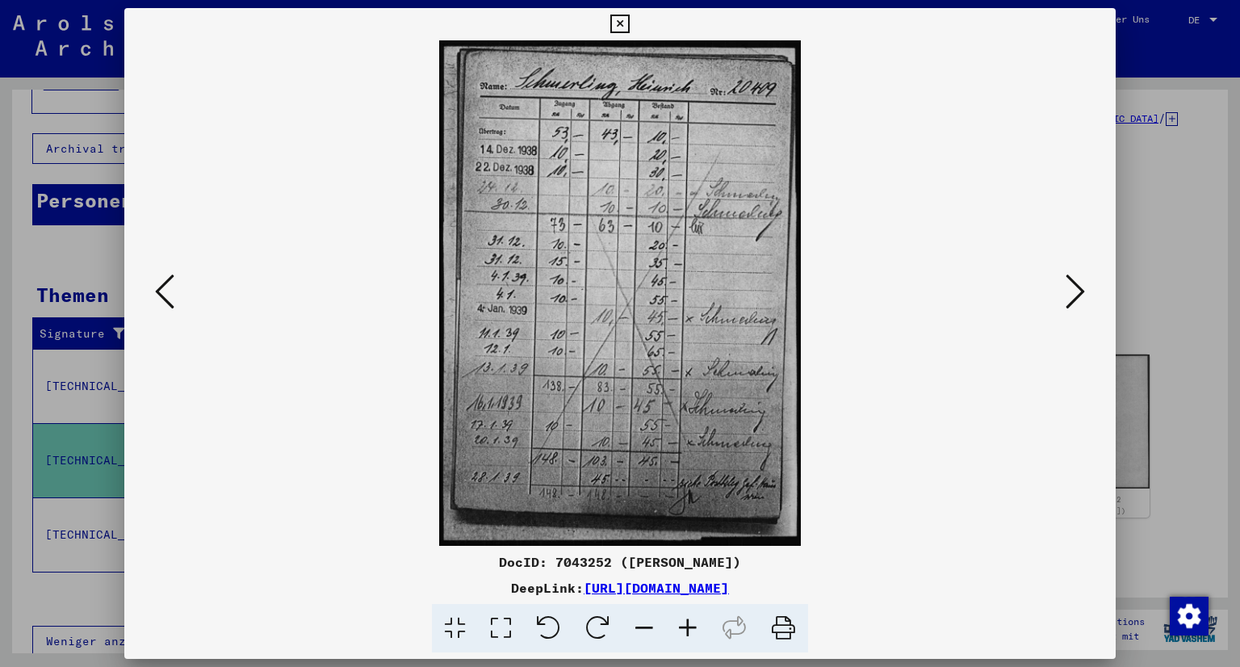
click at [1081, 298] on icon at bounding box center [1074, 291] width 19 height 39
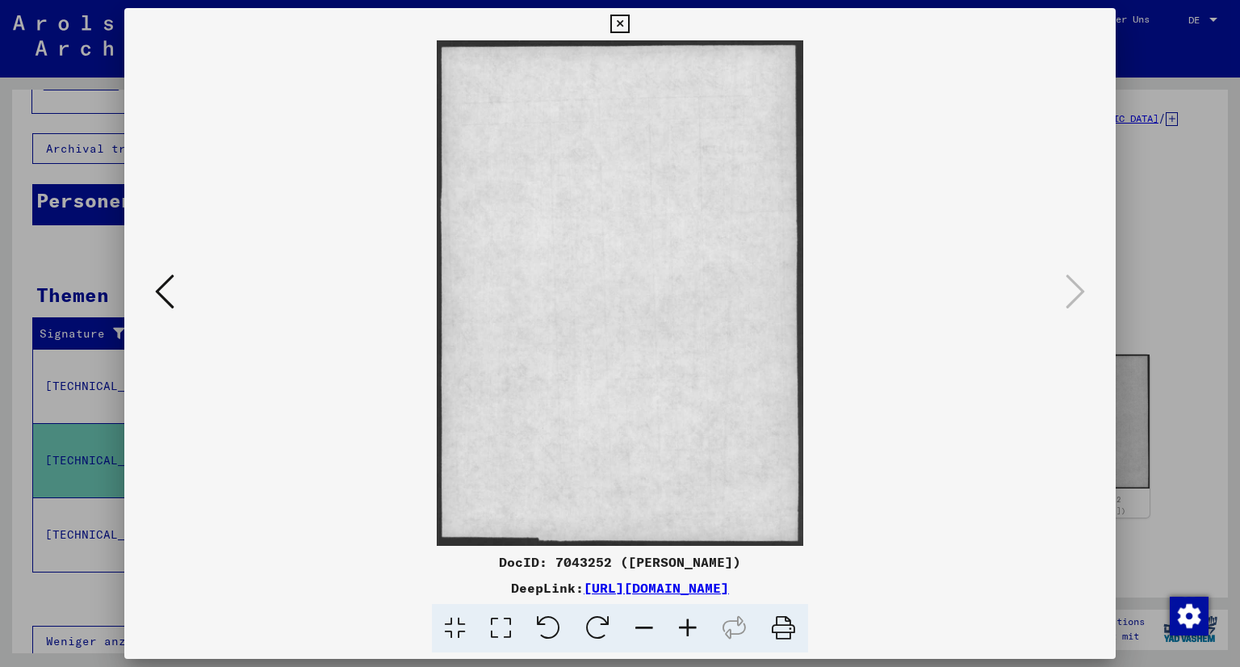
click at [621, 27] on icon at bounding box center [619, 24] width 19 height 19
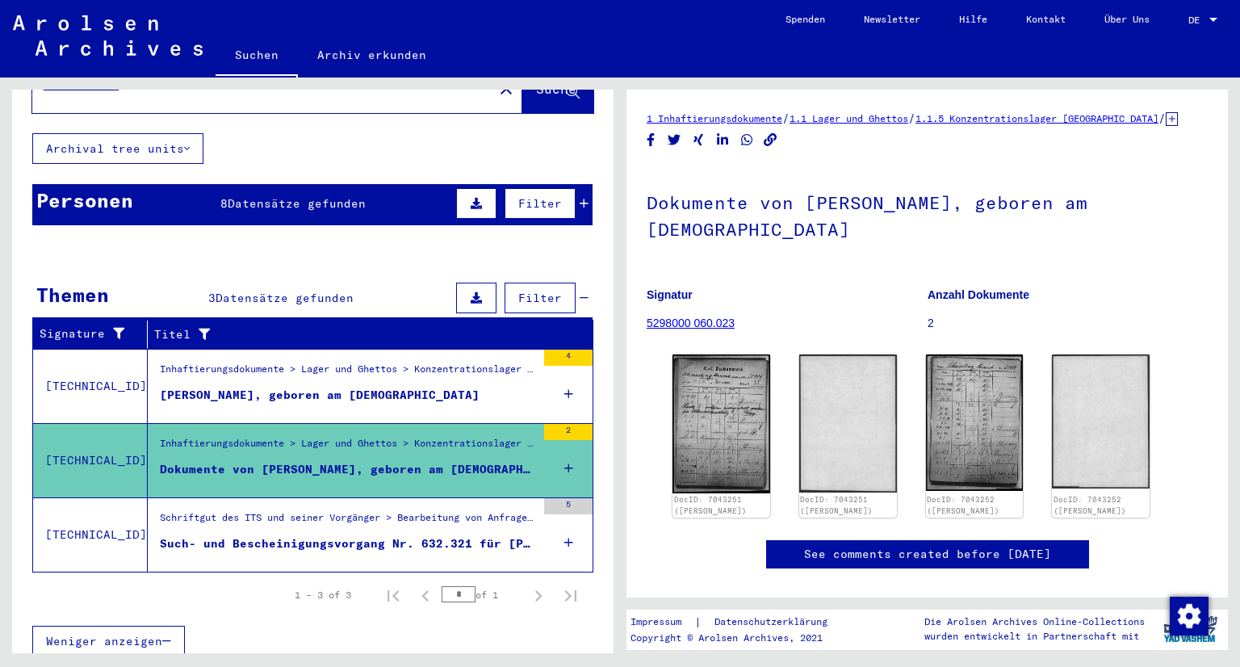
click at [341, 535] on div "Such- und Bescheinigungsvorgang Nr. 632.321 für [PERSON_NAME] geboren [DEMOGRAP…" at bounding box center [348, 543] width 376 height 17
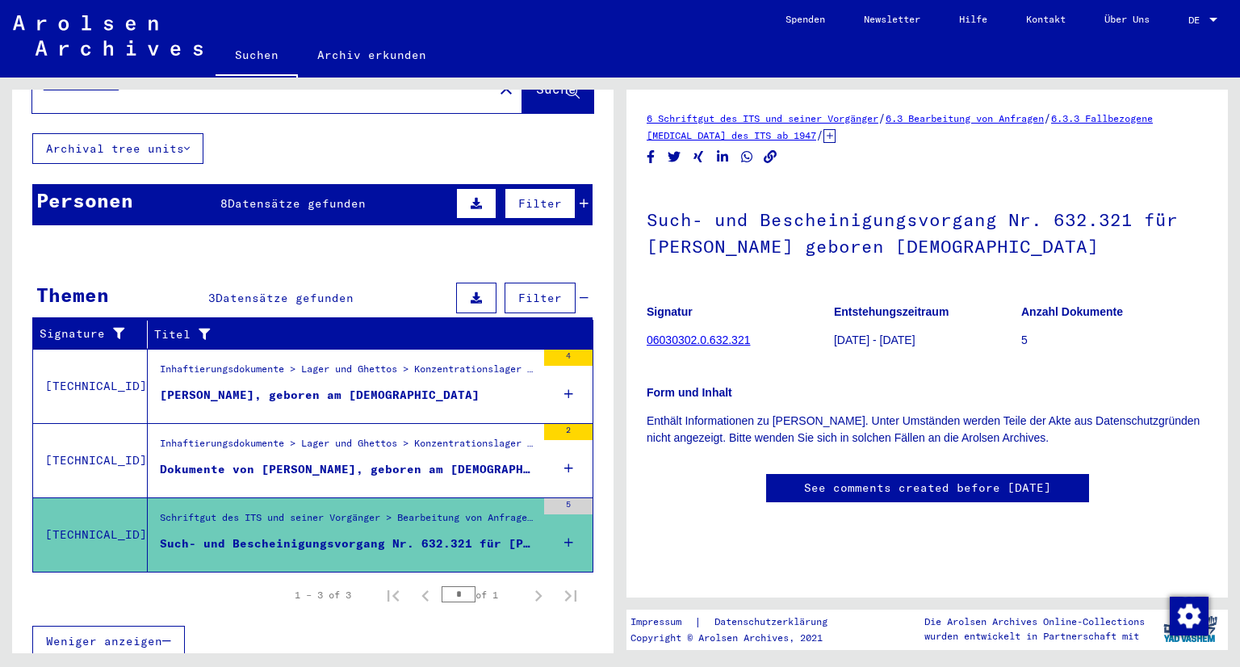
scroll to position [10, 0]
click at [723, 333] on link "06030302.0.632.321" at bounding box center [697, 339] width 103 height 13
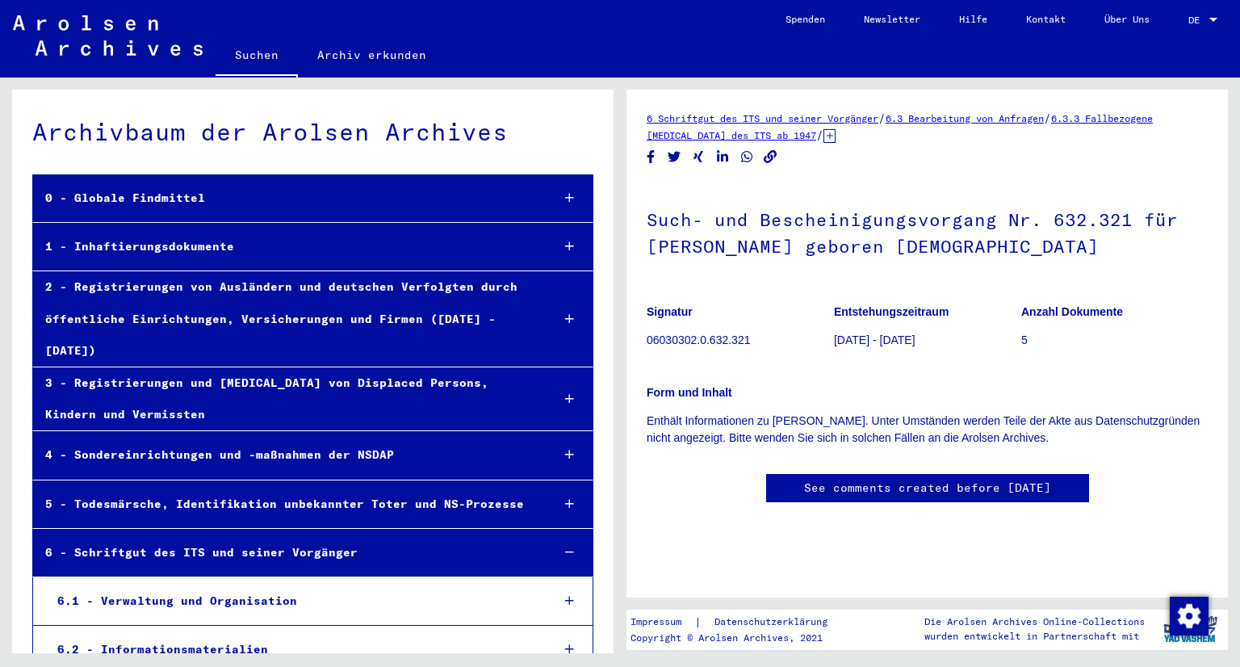
scroll to position [42610, 0]
